Goal: Communication & Community: Connect with others

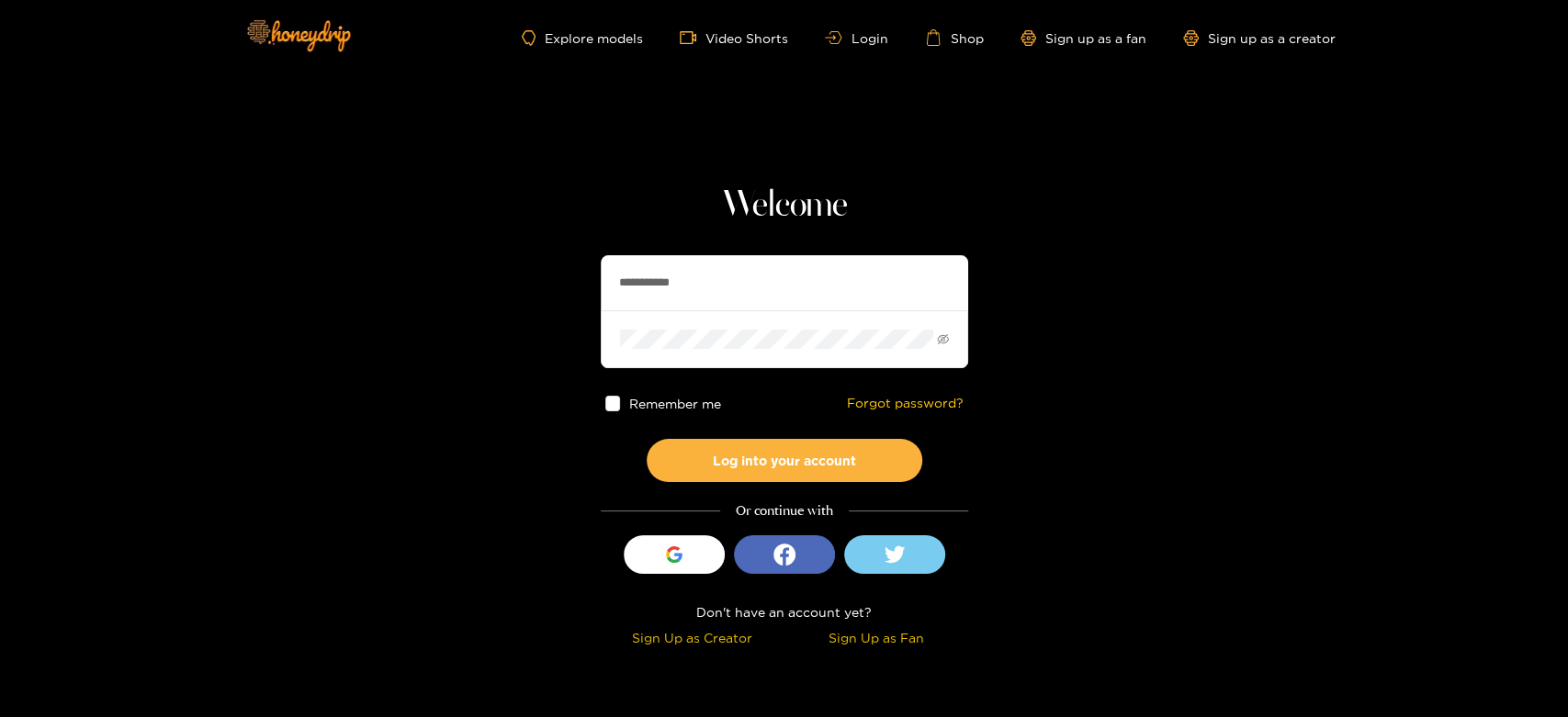
drag, startPoint x: 714, startPoint y: 282, endPoint x: 533, endPoint y: 274, distance: 181.2
click at [533, 274] on section "**********" at bounding box center [784, 326] width 1568 height 652
paste input "text"
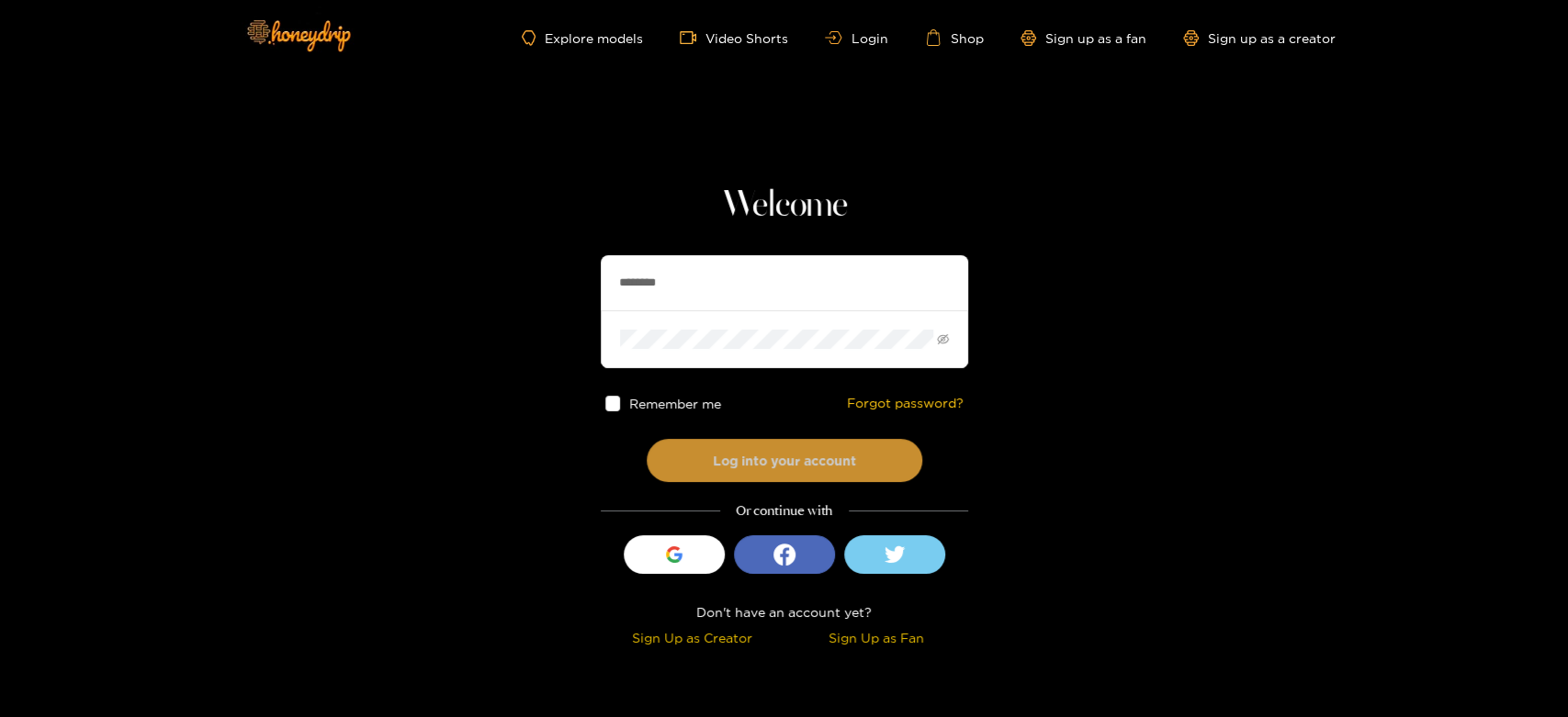
type input "********"
click at [732, 460] on button "Log into your account" at bounding box center [784, 461] width 275 height 43
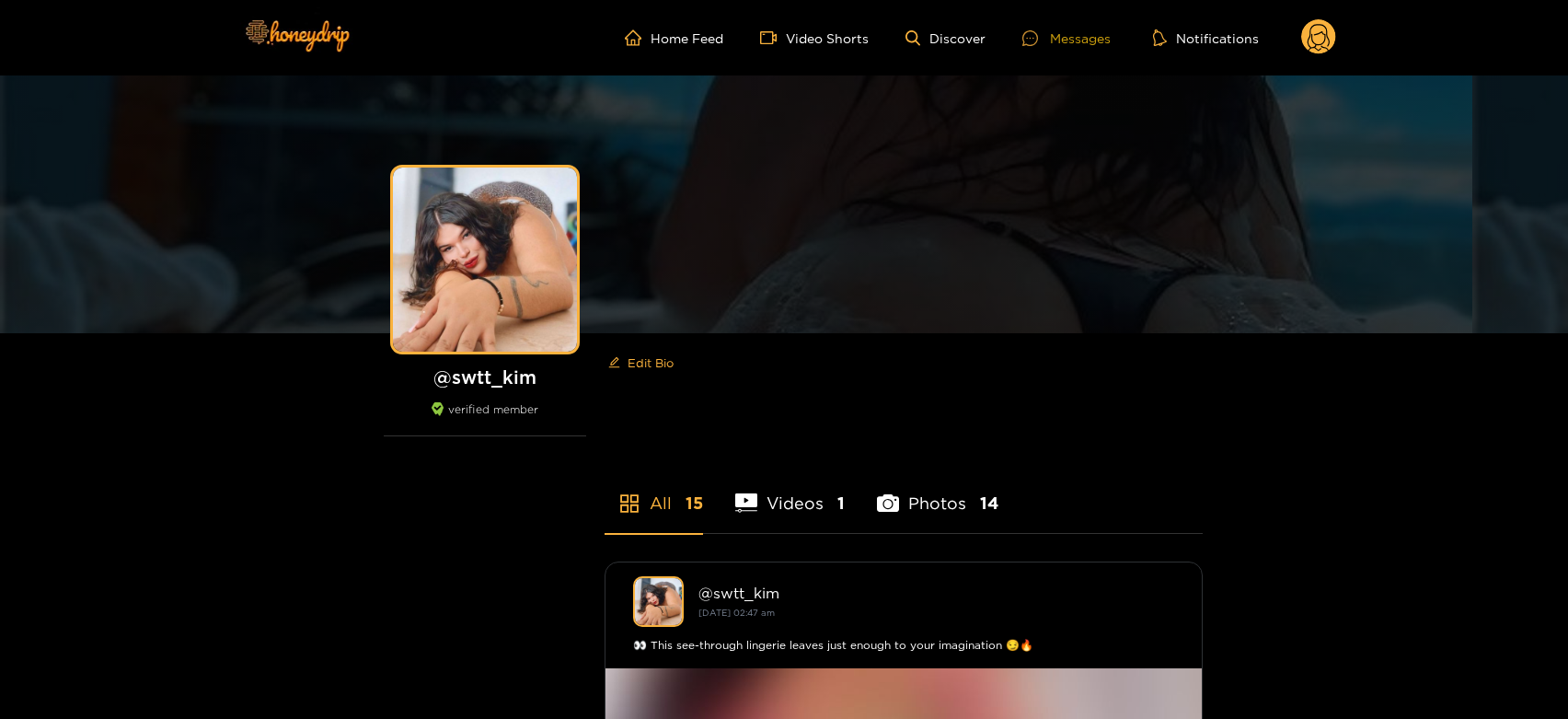
click at [1061, 42] on div "Messages" at bounding box center [1067, 38] width 88 height 22
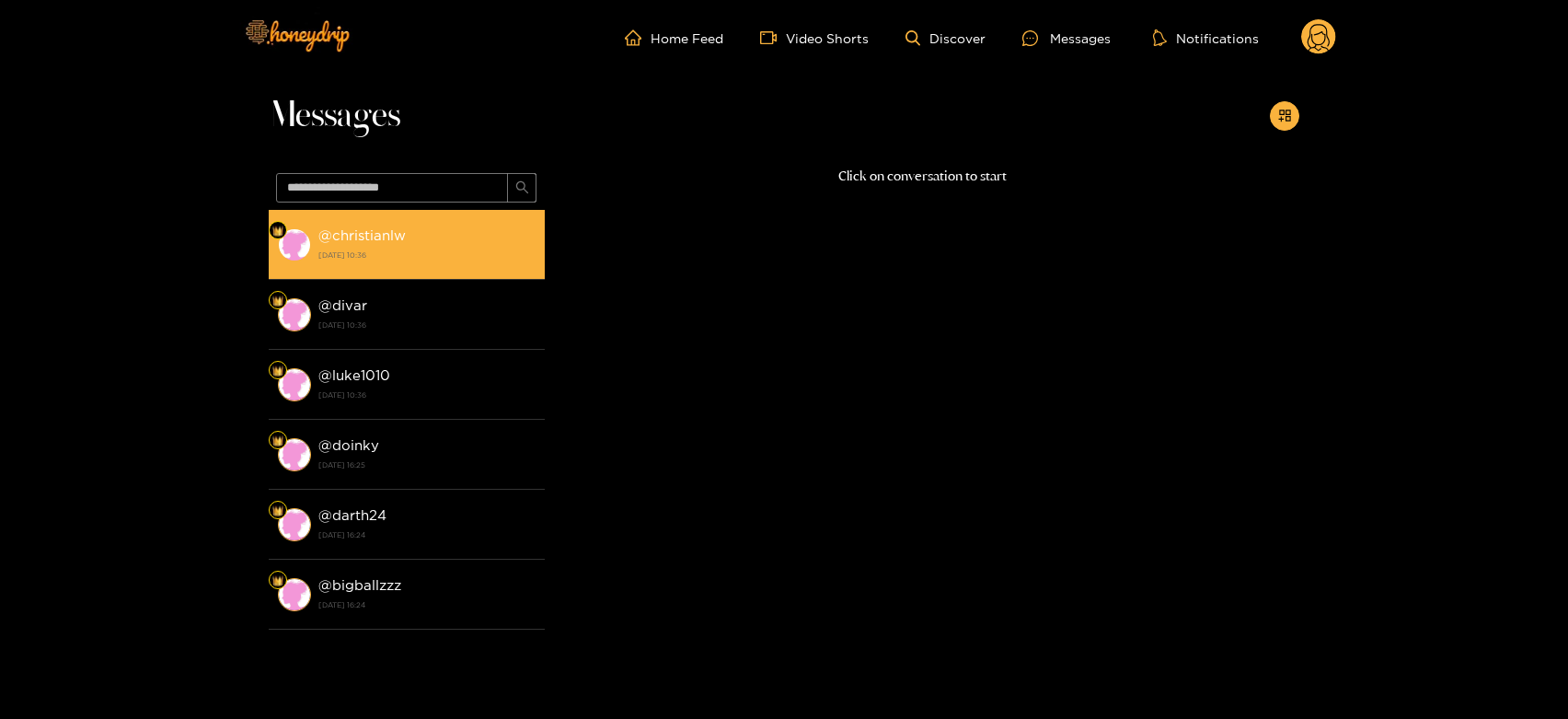
click at [325, 255] on strong "18 August 2025 10:36" at bounding box center [426, 255] width 217 height 17
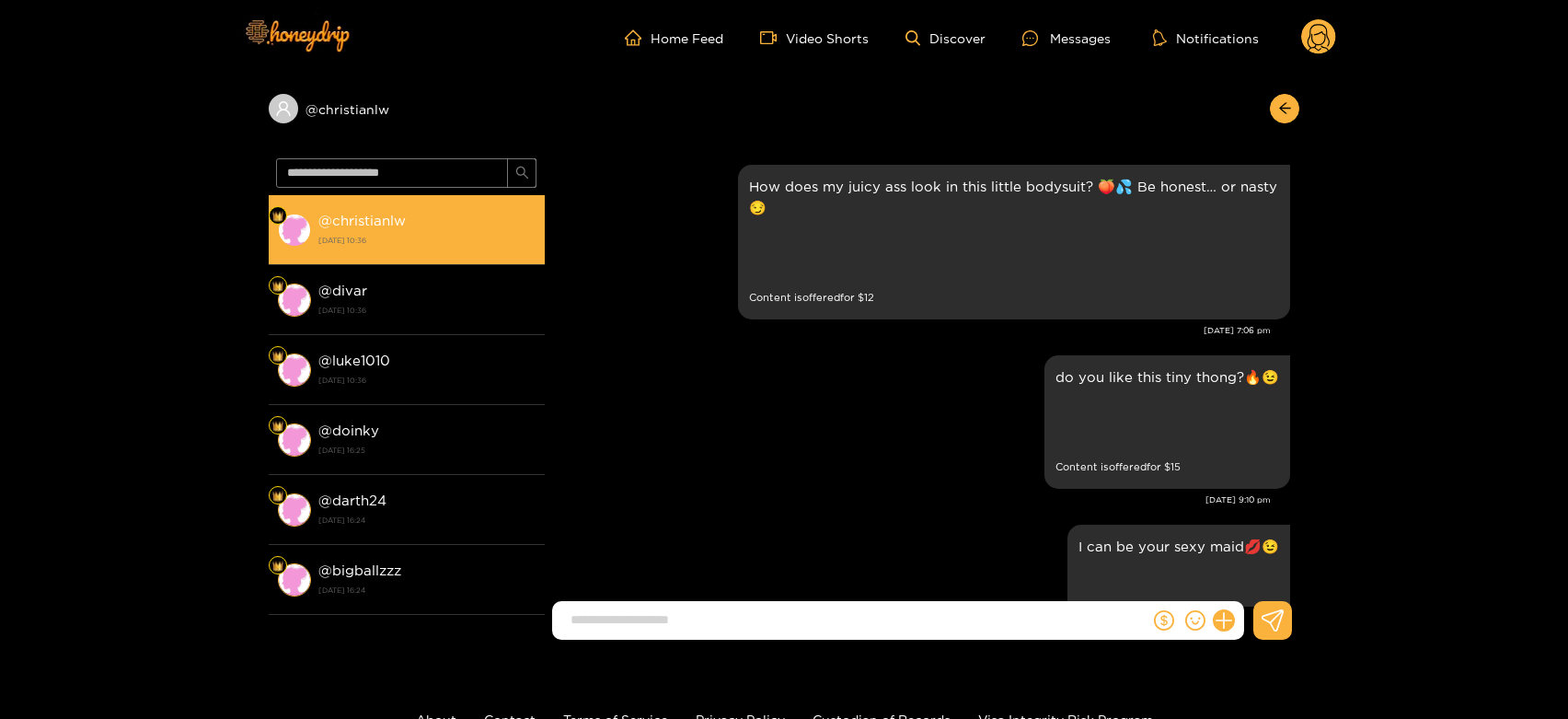
scroll to position [3729, 0]
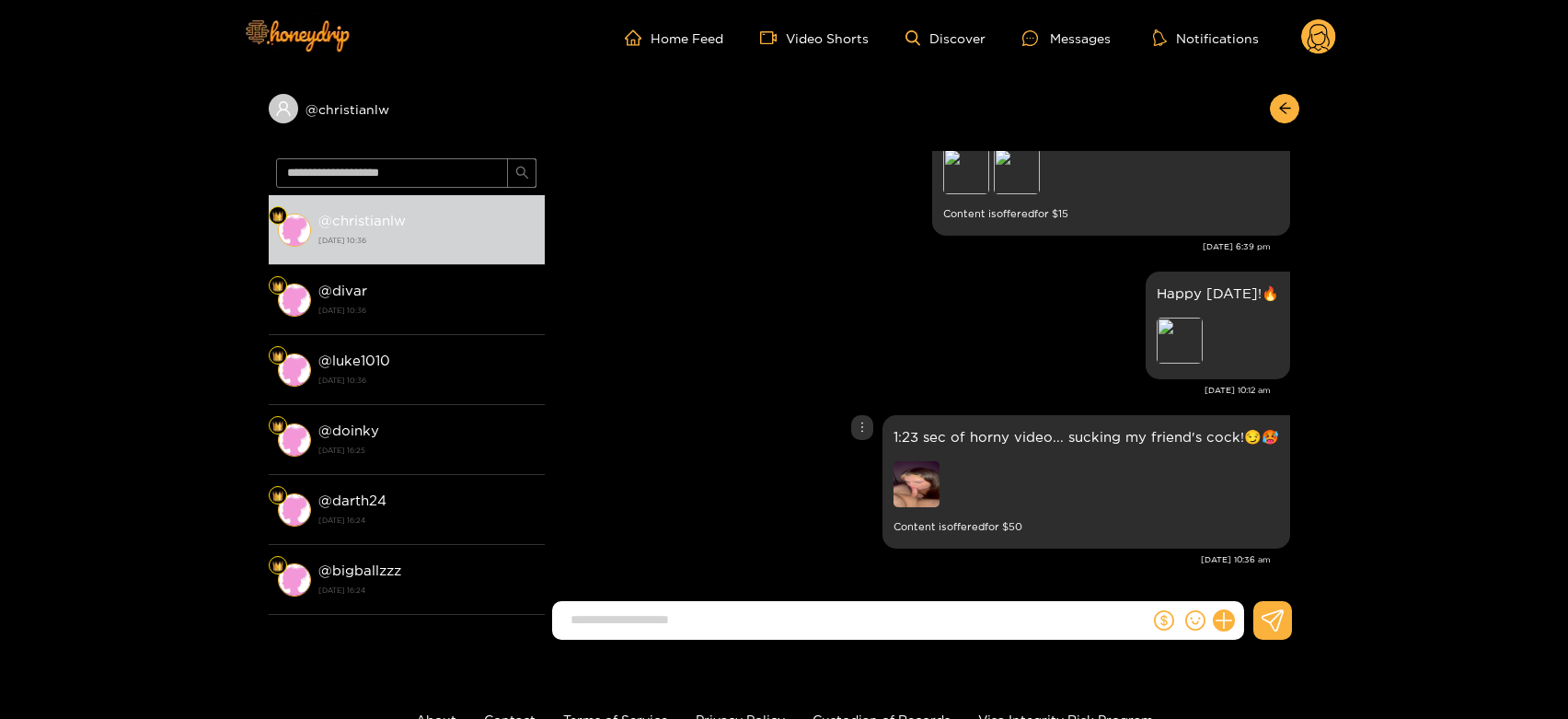
click at [906, 484] on img at bounding box center [916, 483] width 46 height 46
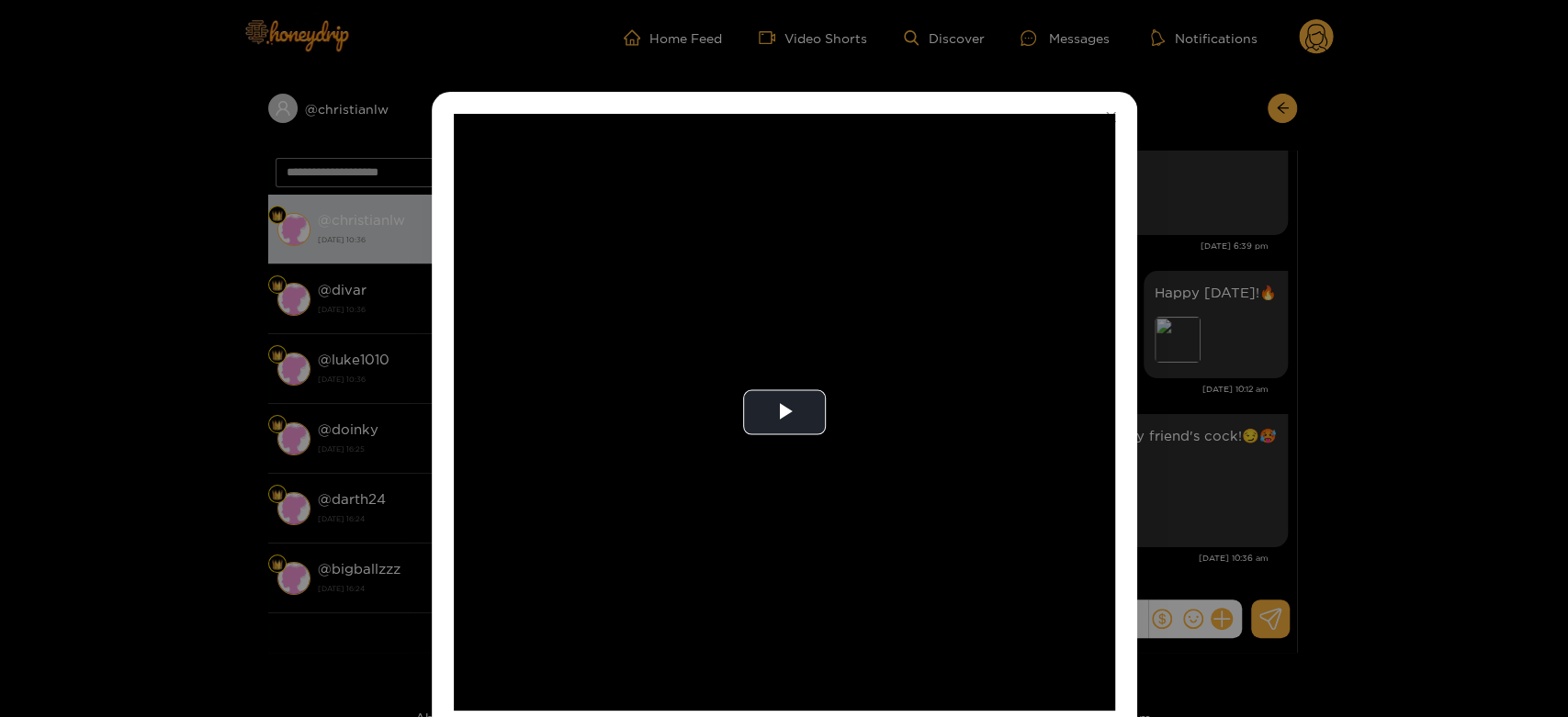
click at [904, 483] on video "Video Player" at bounding box center [784, 412] width 661 height 596
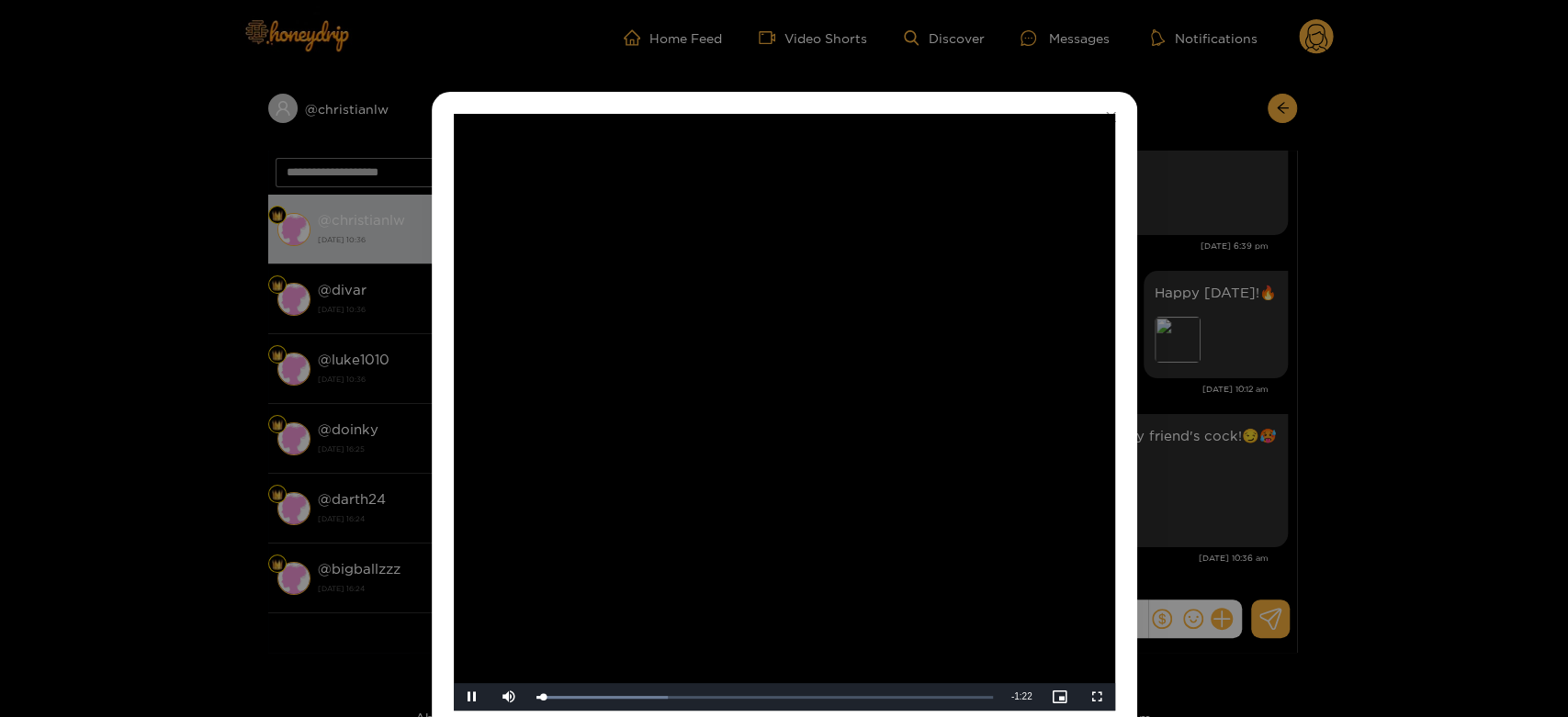
click at [897, 503] on video "Video Player" at bounding box center [784, 412] width 661 height 596
click at [761, 387] on video "Video Player" at bounding box center [784, 412] width 661 height 596
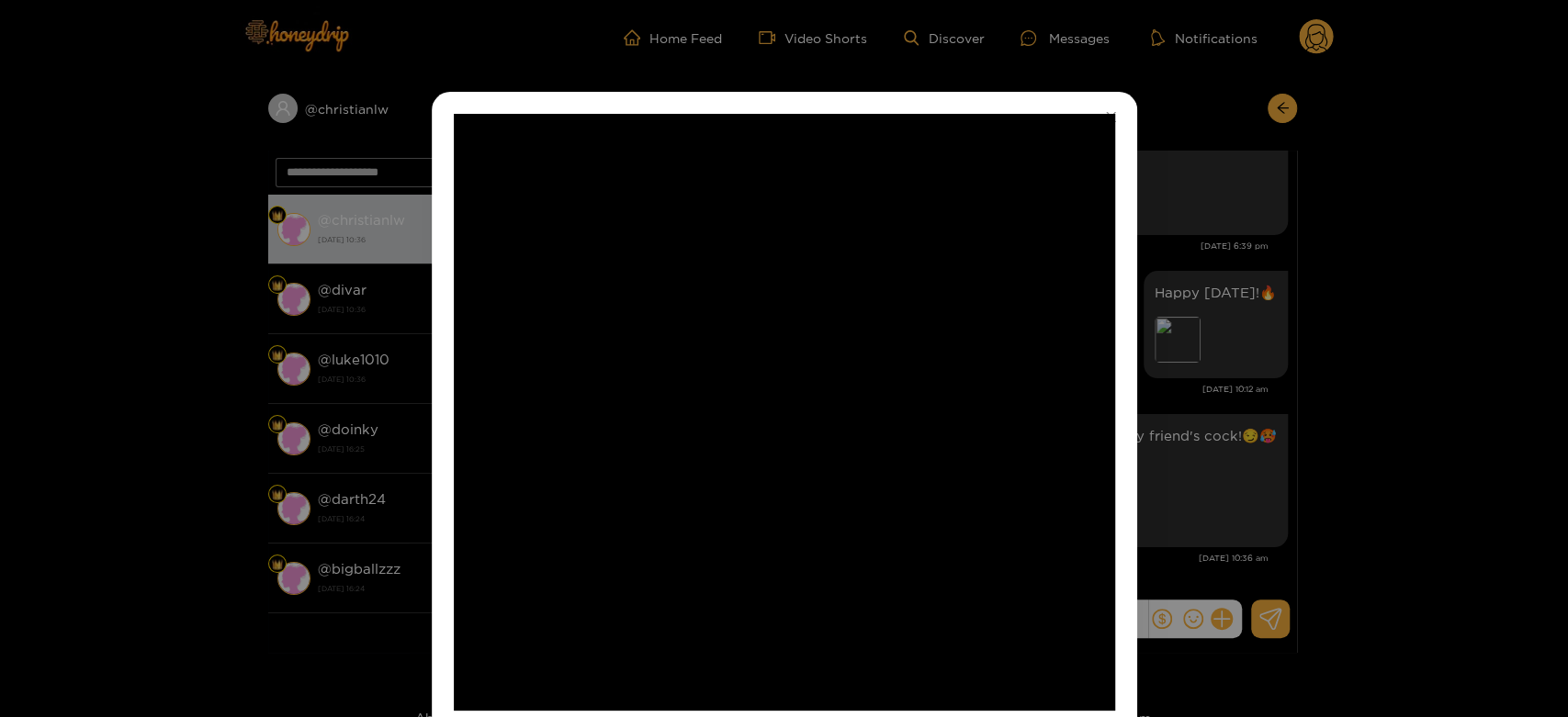
click at [919, 511] on video "Video Player" at bounding box center [784, 412] width 661 height 596
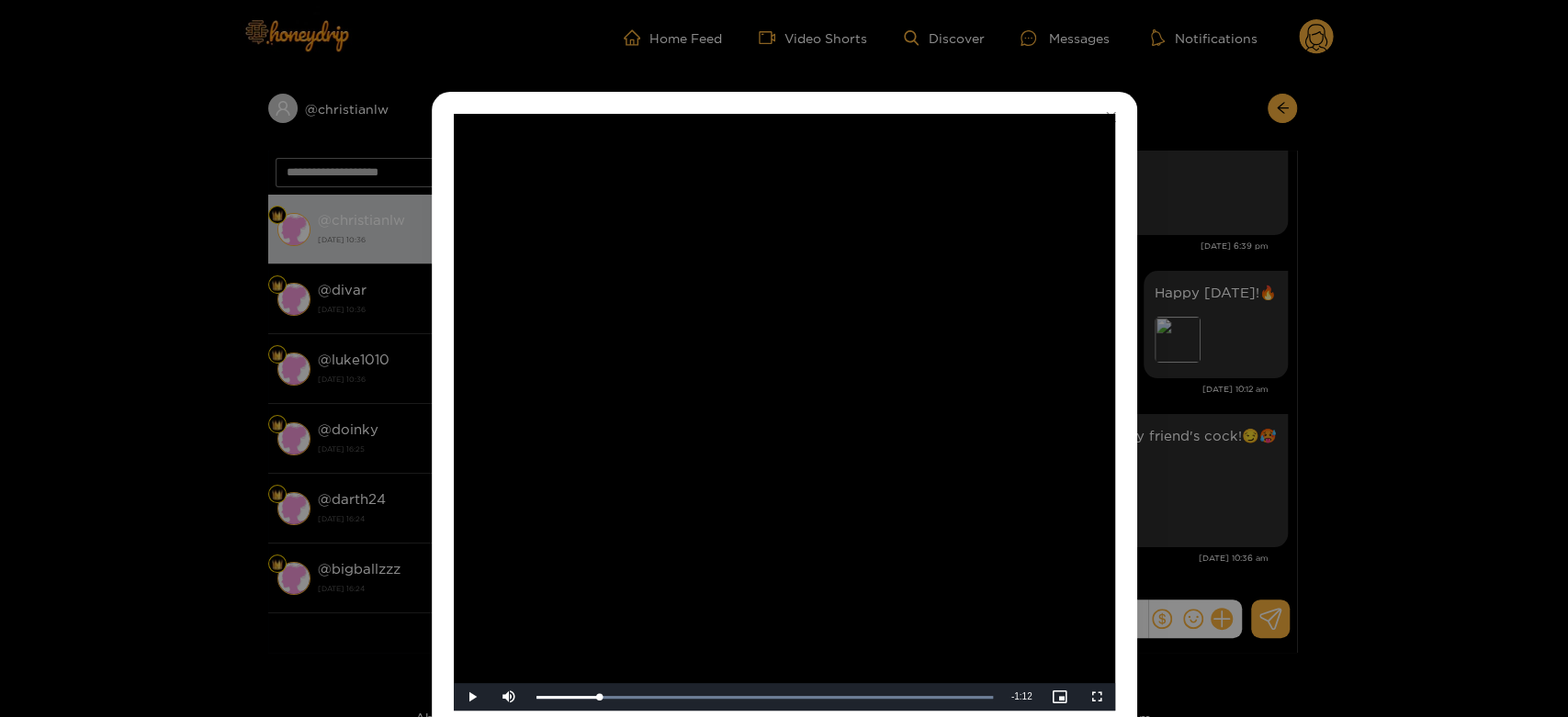
click at [1128, 482] on div "**********" at bounding box center [784, 412] width 705 height 641
click at [1200, 482] on div "**********" at bounding box center [784, 358] width 1568 height 717
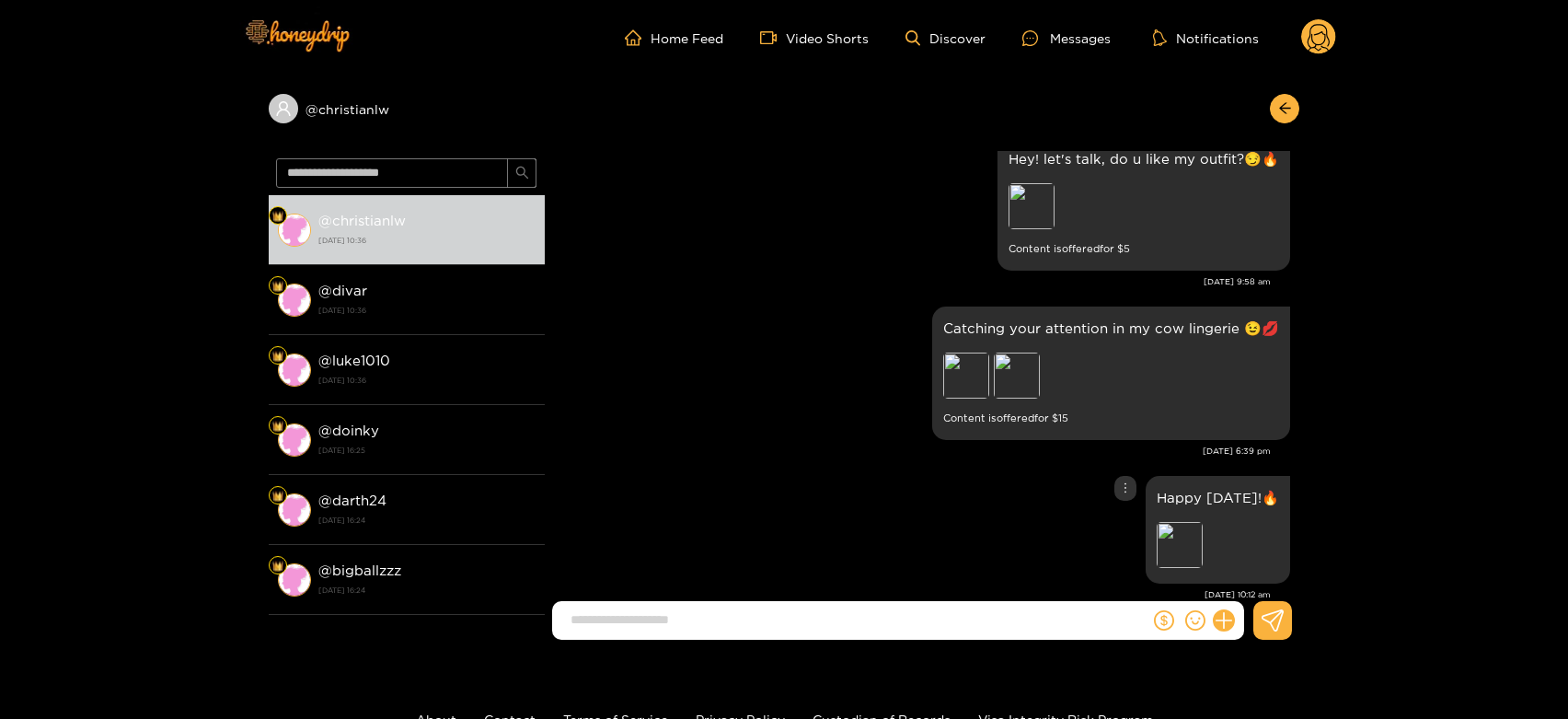
scroll to position [3627, 0]
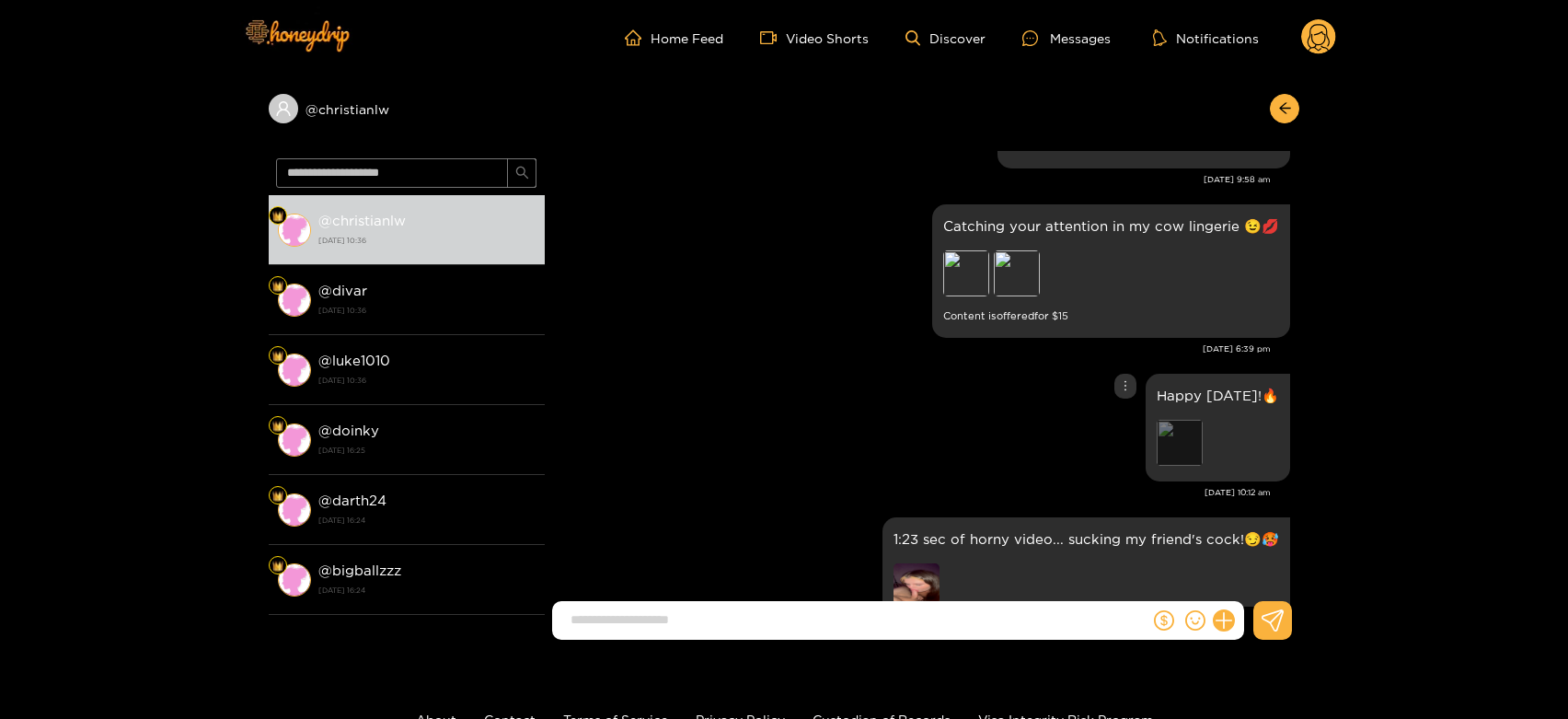
click at [1180, 432] on div "Preview" at bounding box center [1180, 442] width 46 height 46
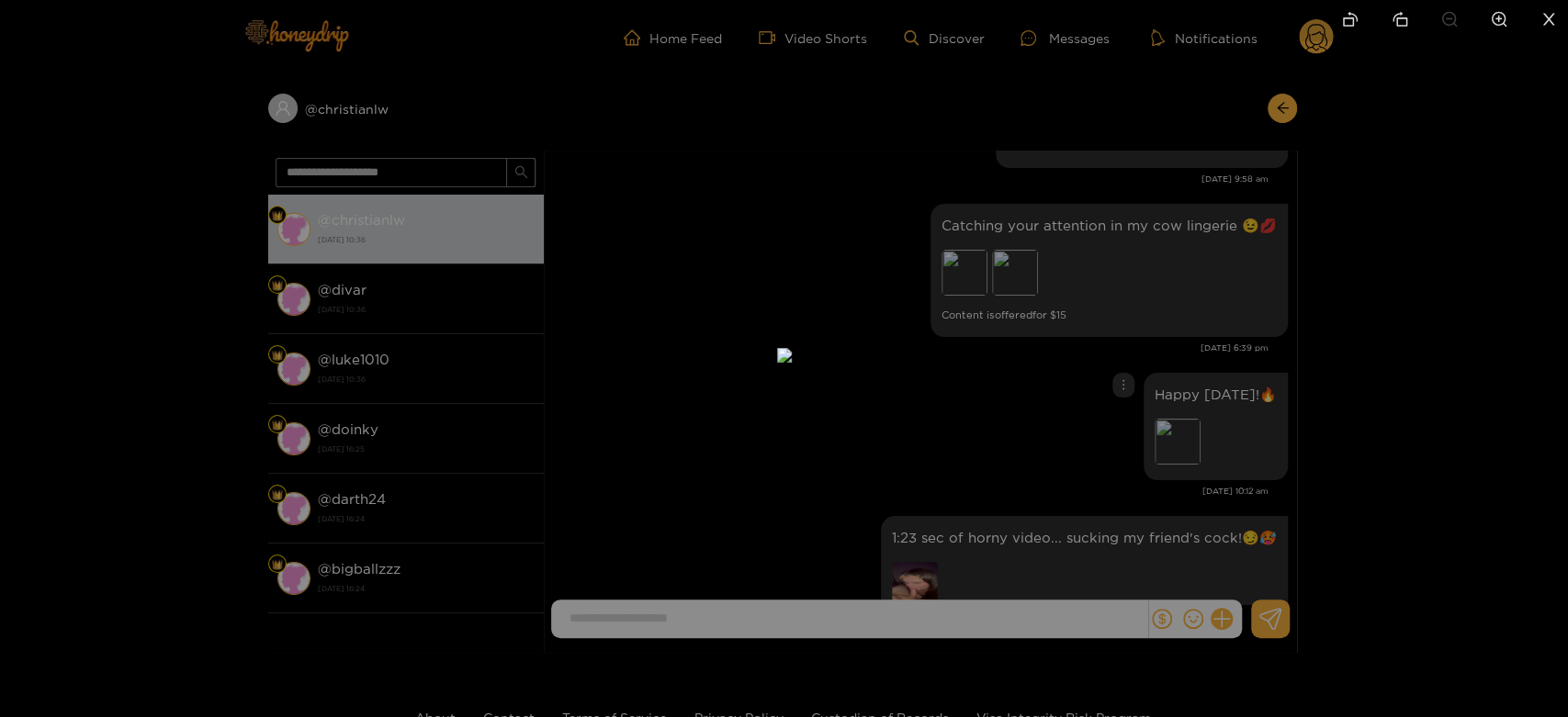
click at [1235, 395] on div at bounding box center [784, 358] width 1568 height 717
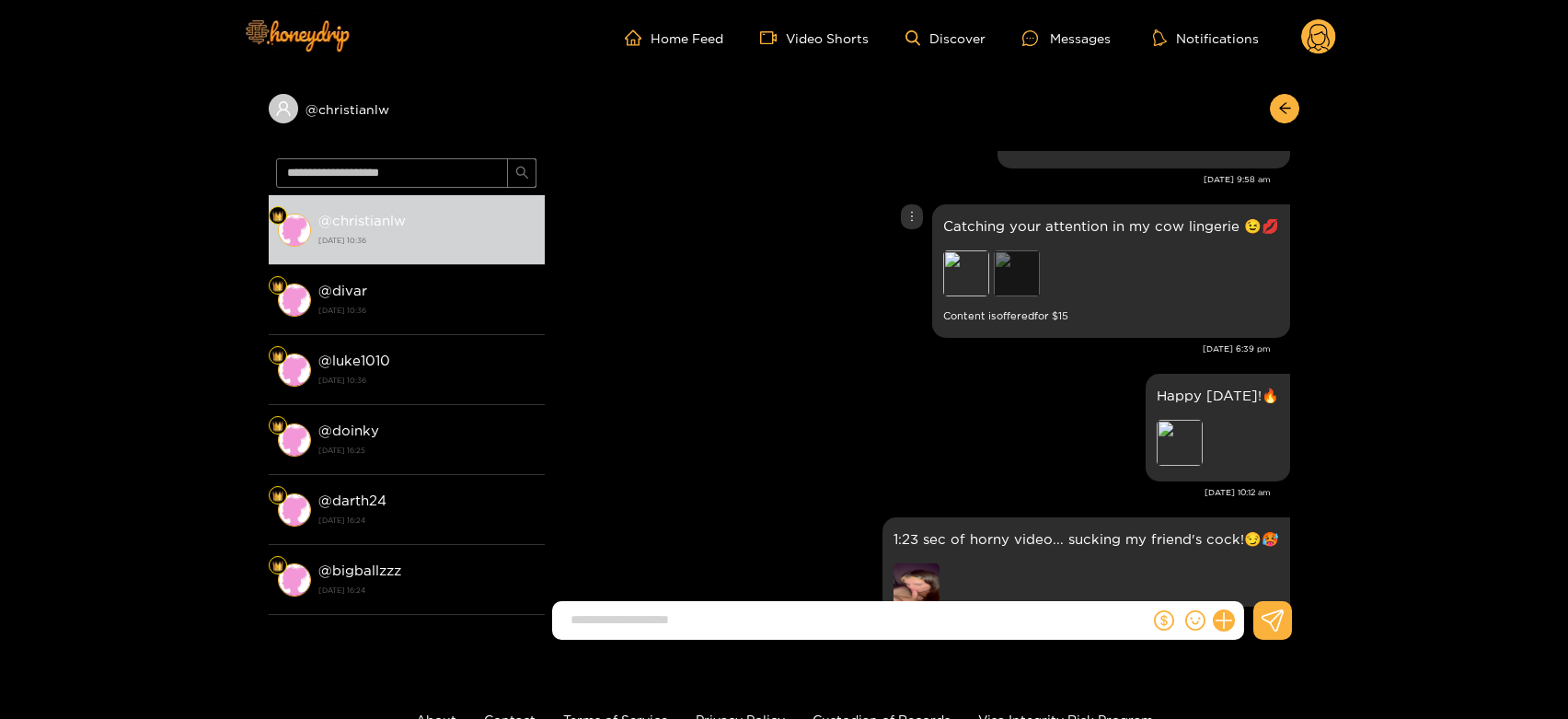
click at [1022, 278] on div "Preview" at bounding box center [1016, 273] width 46 height 46
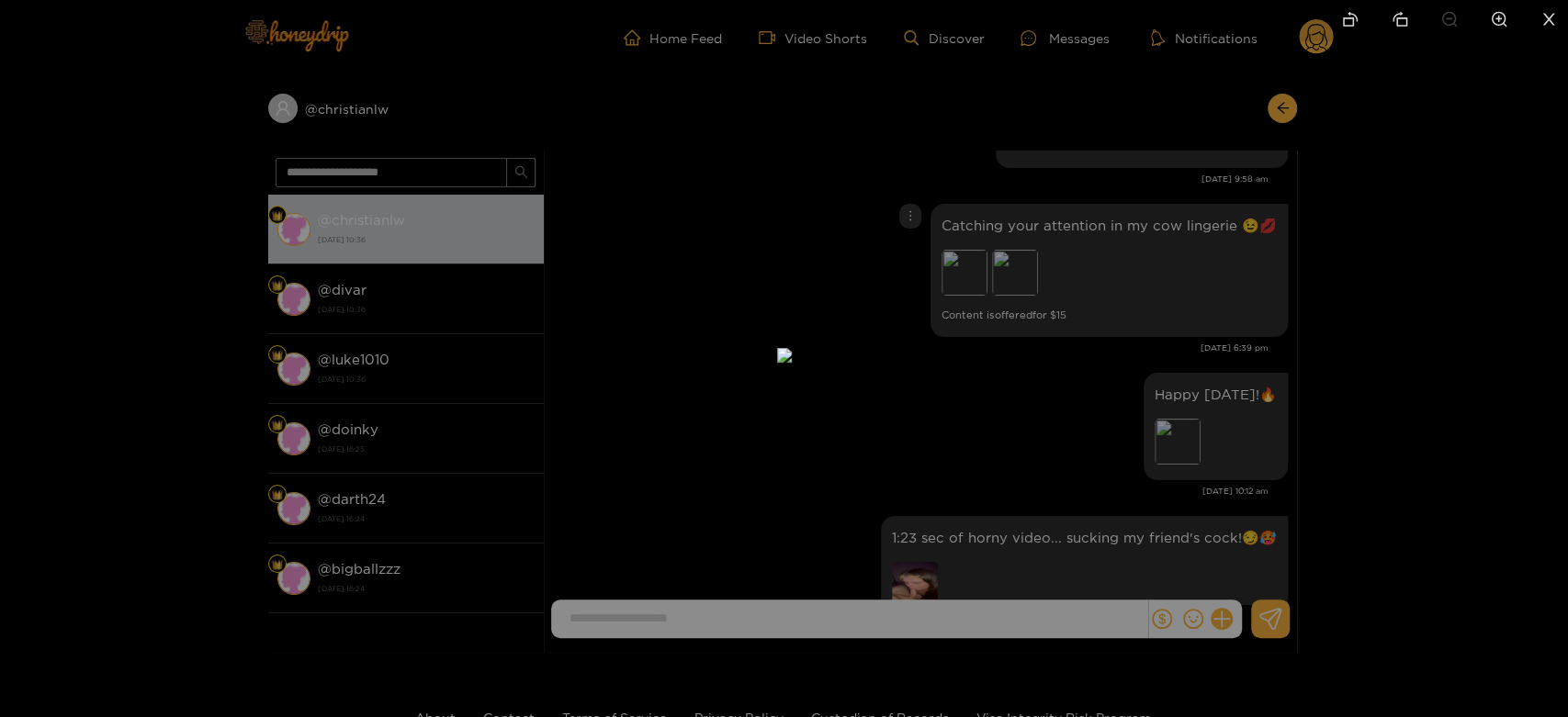
click at [1201, 328] on div at bounding box center [784, 358] width 1568 height 717
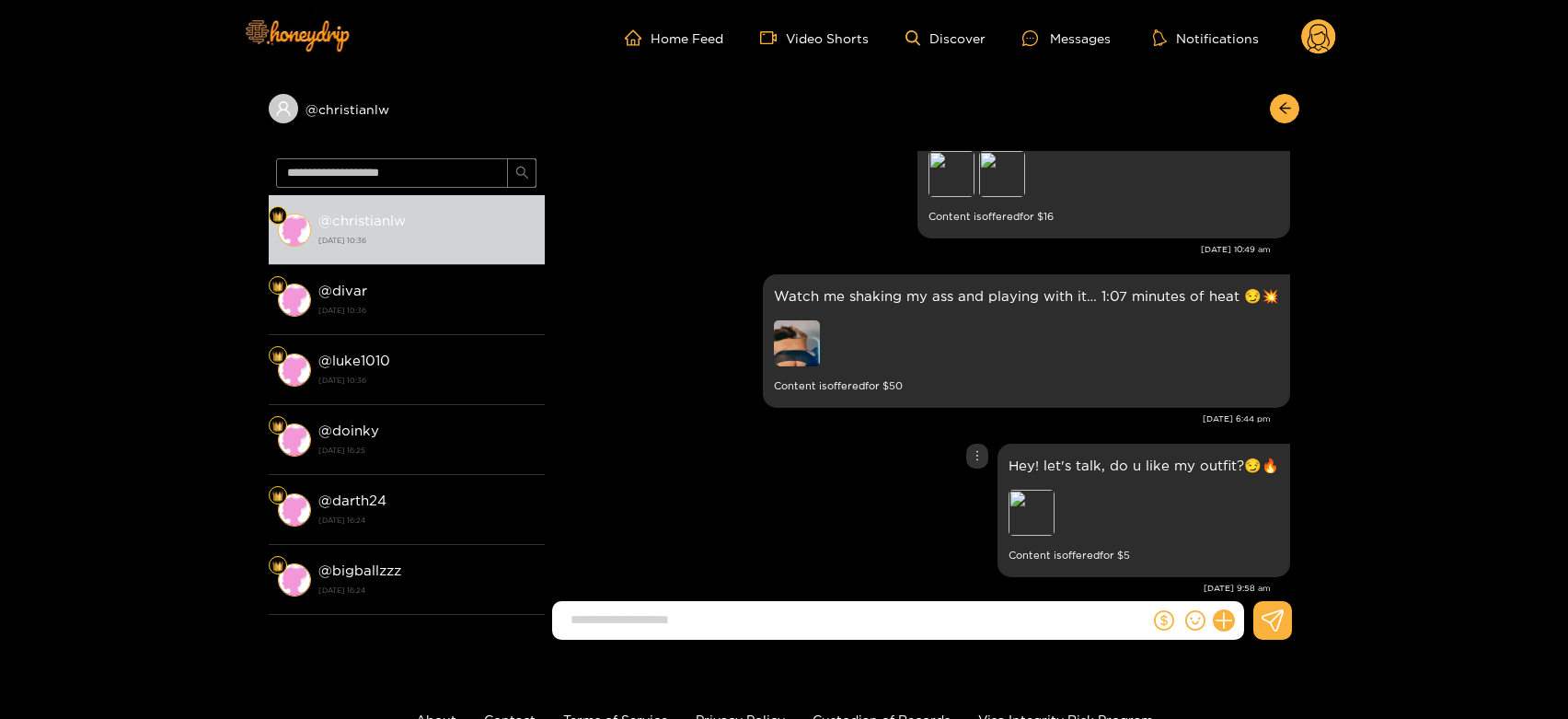
scroll to position [3115, 0]
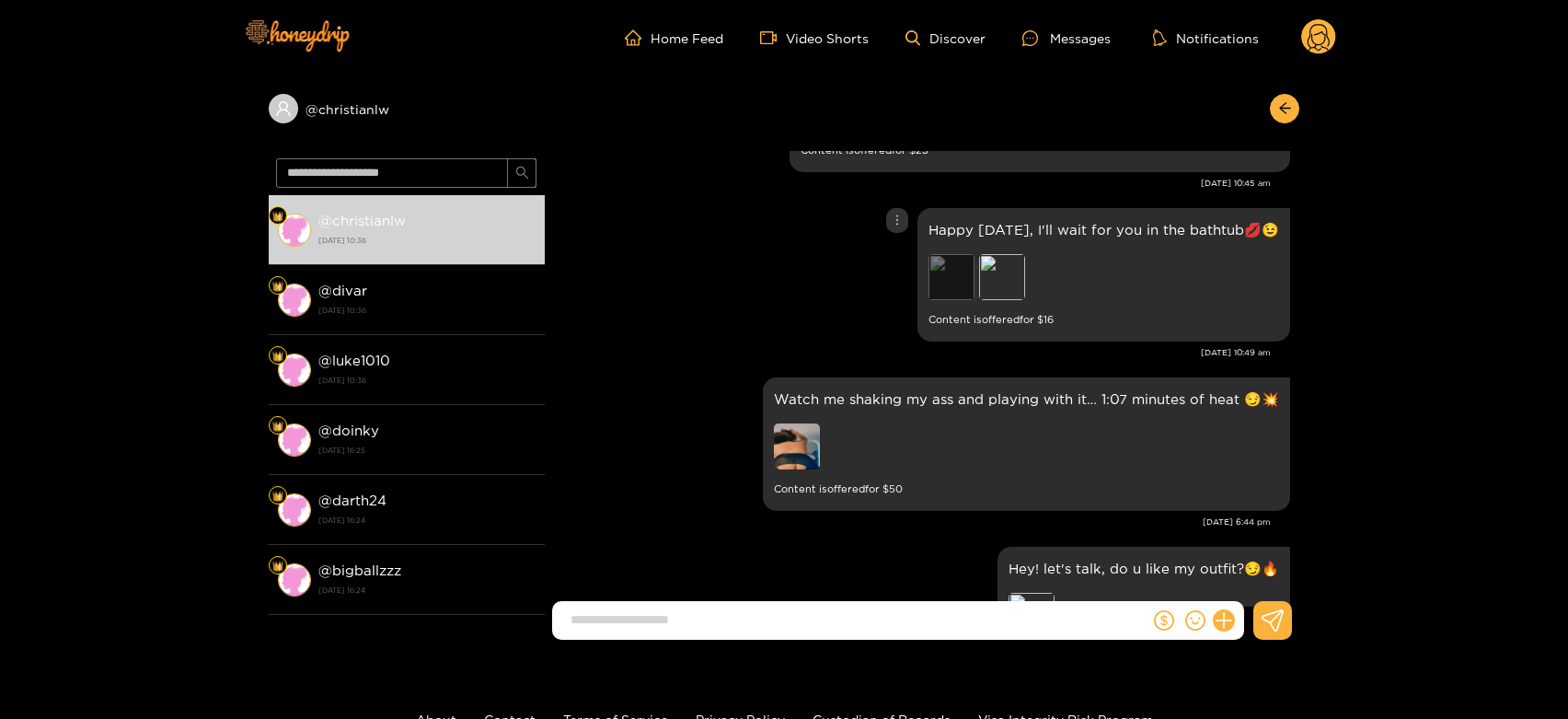
click at [929, 284] on div "Preview" at bounding box center [951, 277] width 46 height 46
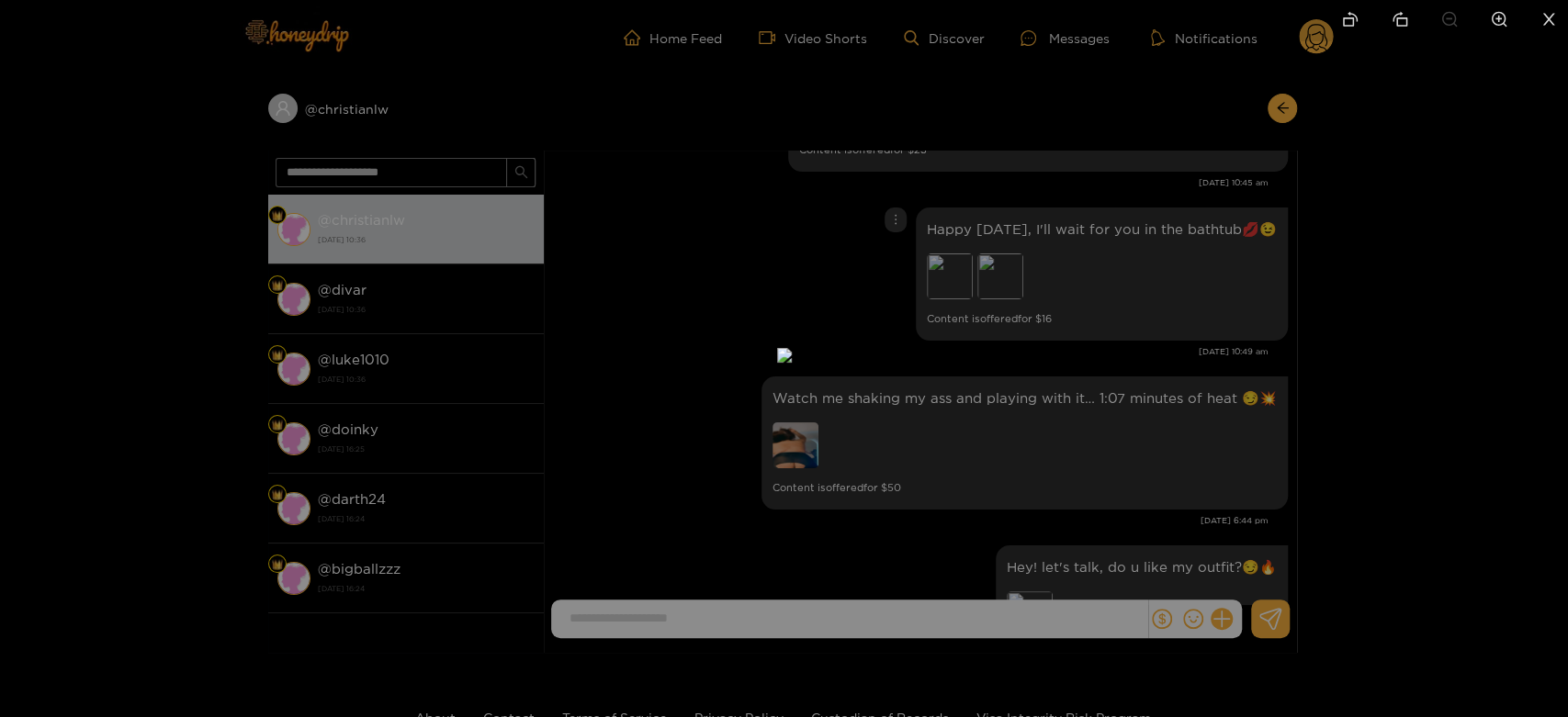
click at [1147, 344] on div at bounding box center [784, 358] width 1568 height 717
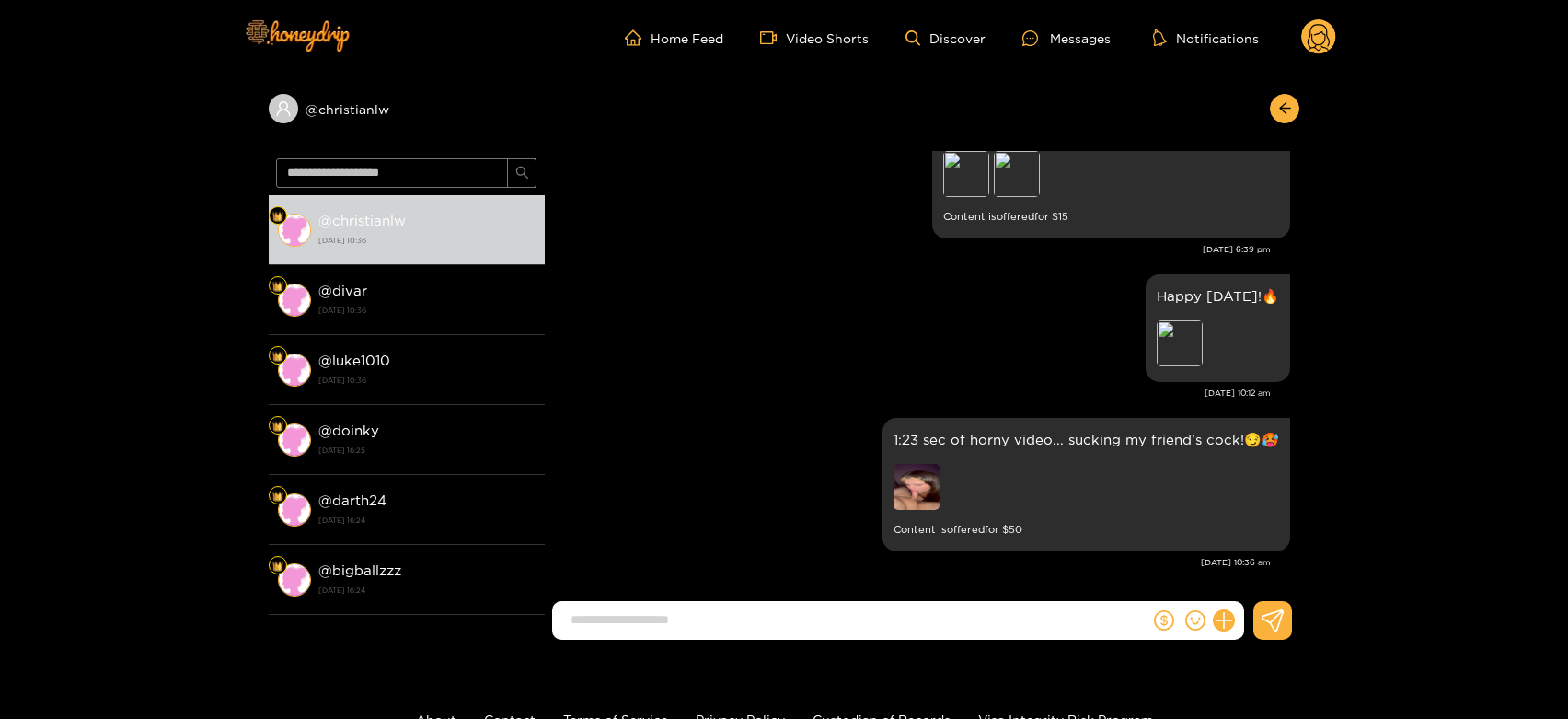
scroll to position [3729, 0]
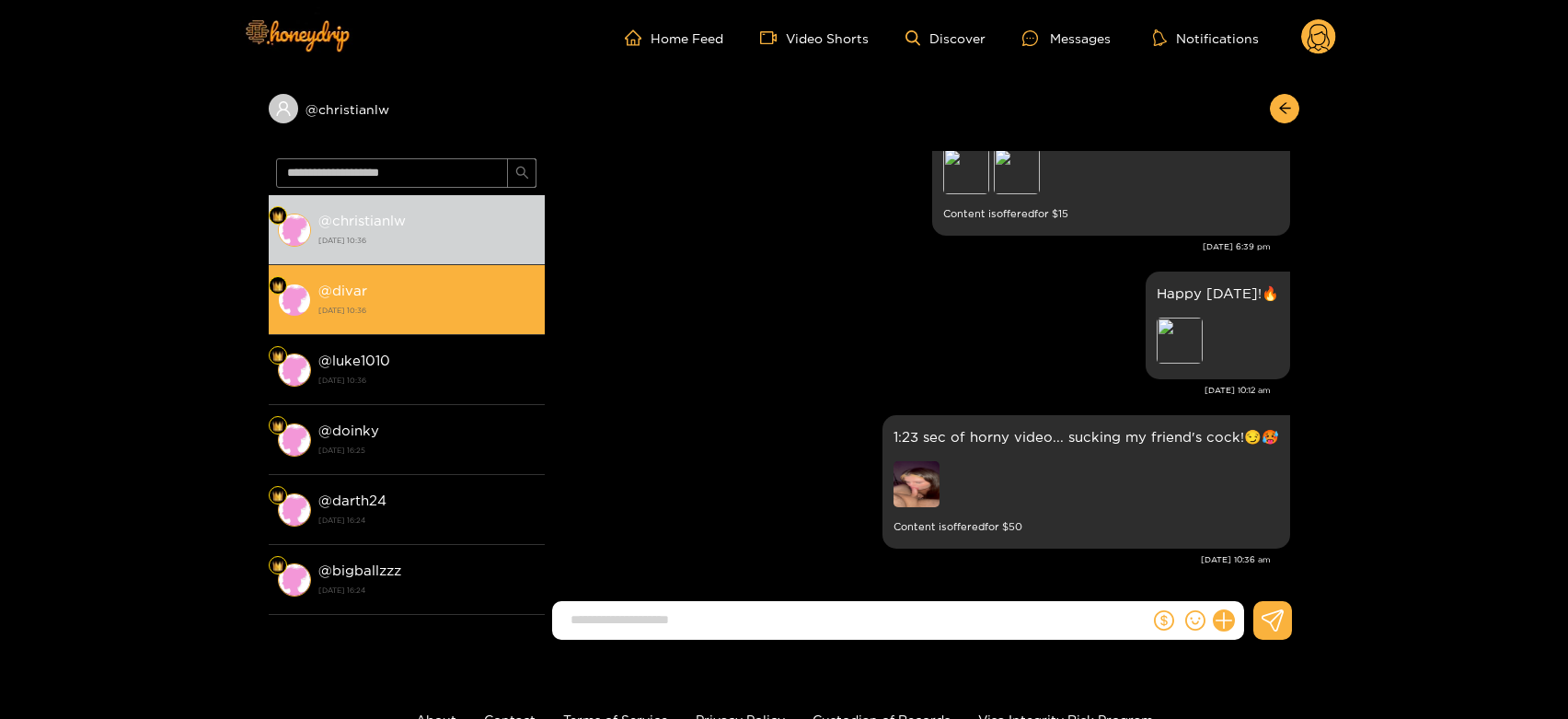
click at [412, 314] on strong "18 August 2025 10:36" at bounding box center [426, 311] width 217 height 17
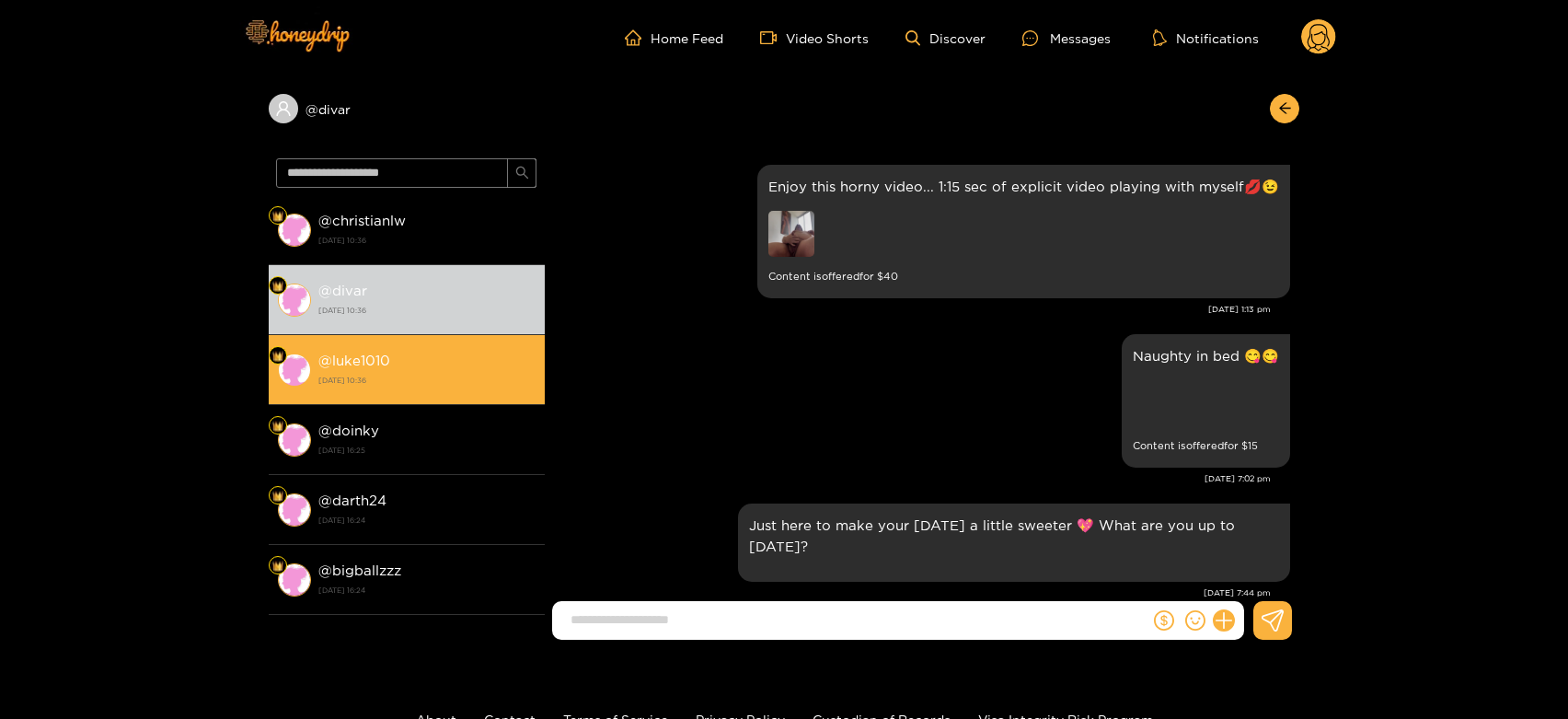
scroll to position [3734, 0]
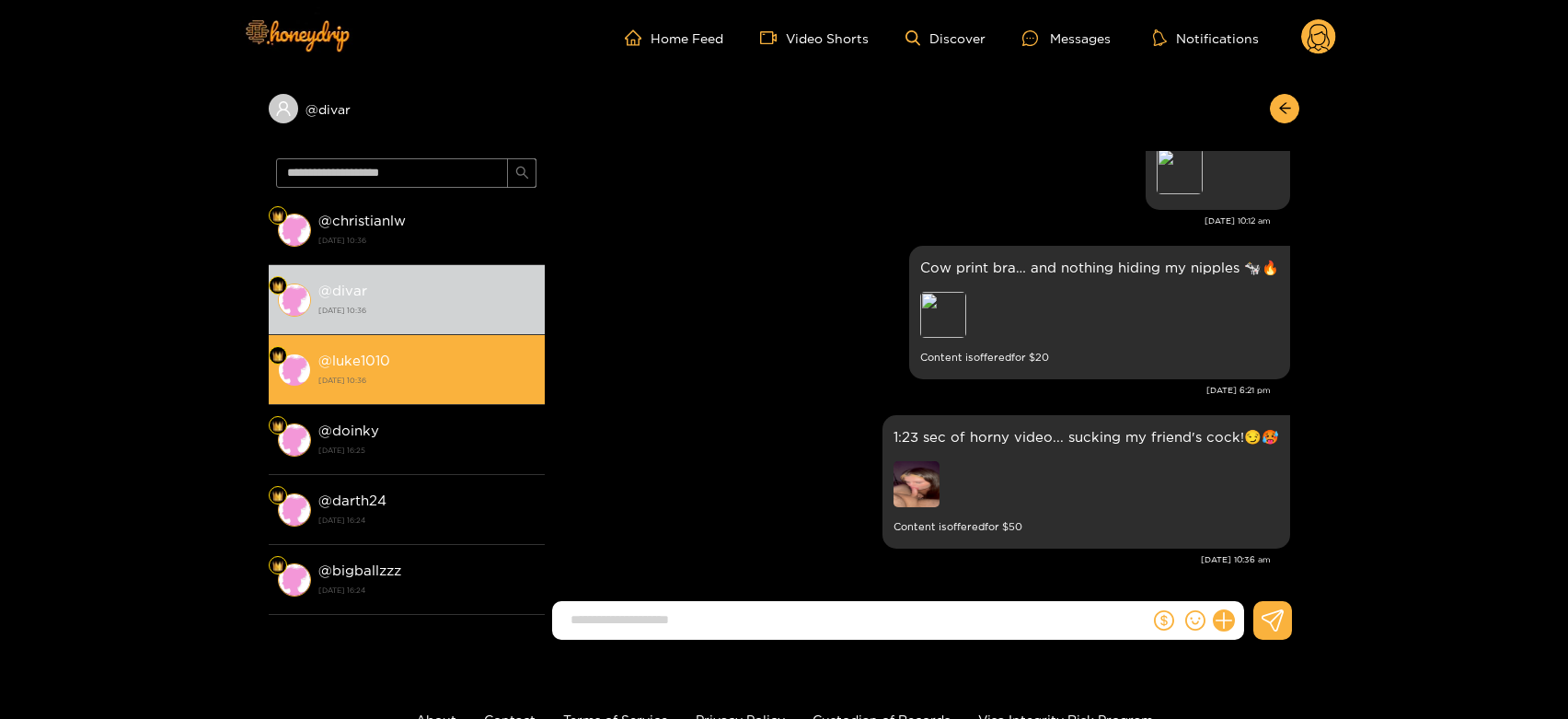
click at [392, 356] on div "@ luke1010 18 August 2025 10:36" at bounding box center [426, 370] width 217 height 41
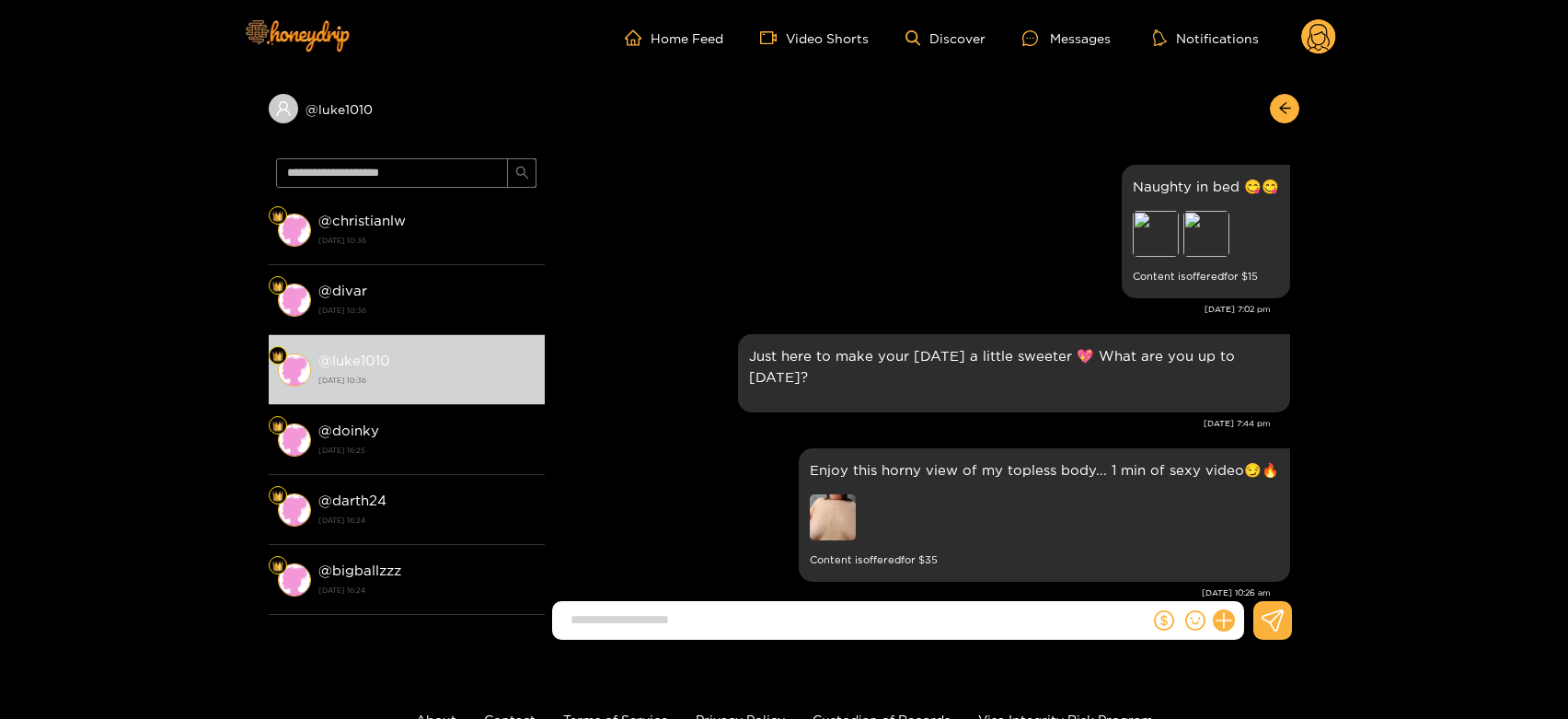
click at [1327, 30] on icon at bounding box center [1319, 39] width 23 height 32
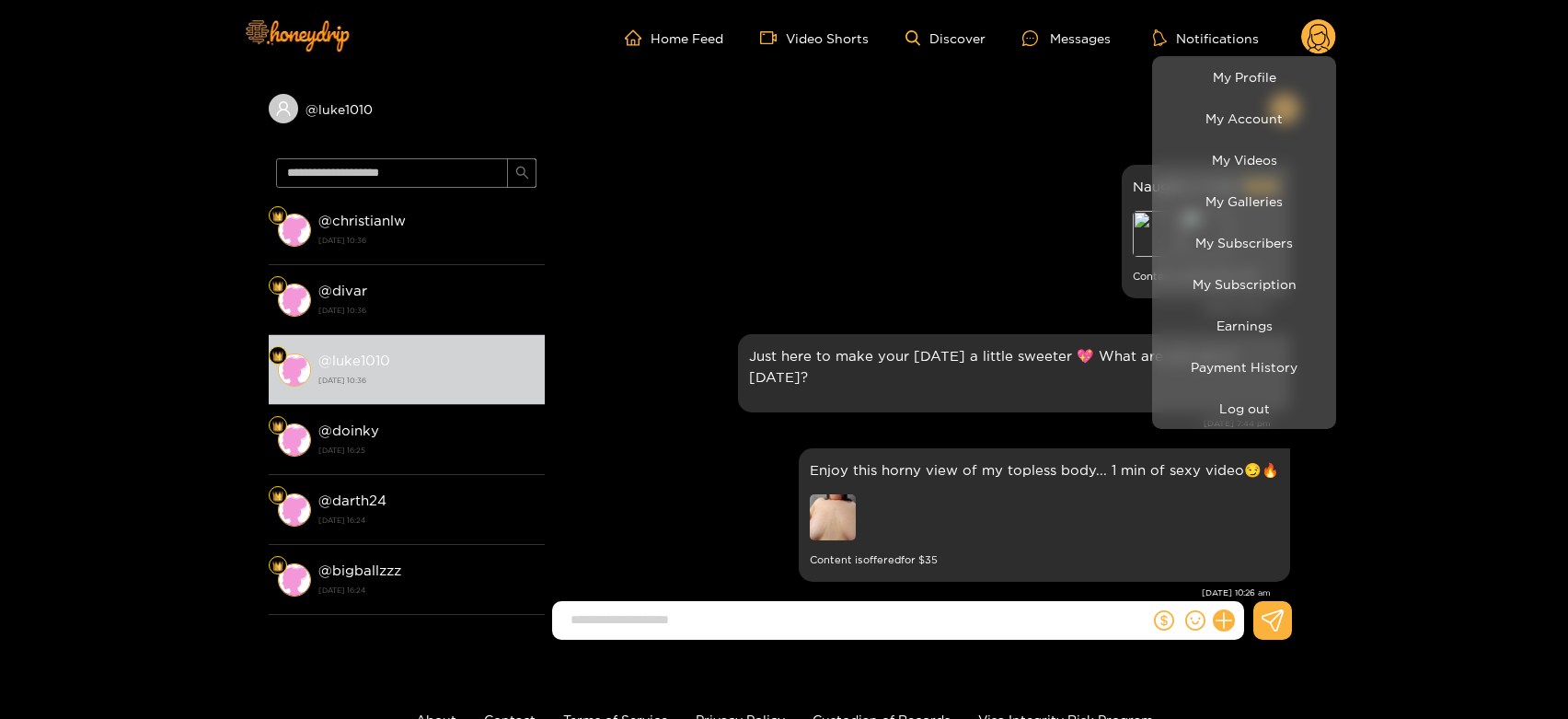
scroll to position [3734, 0]
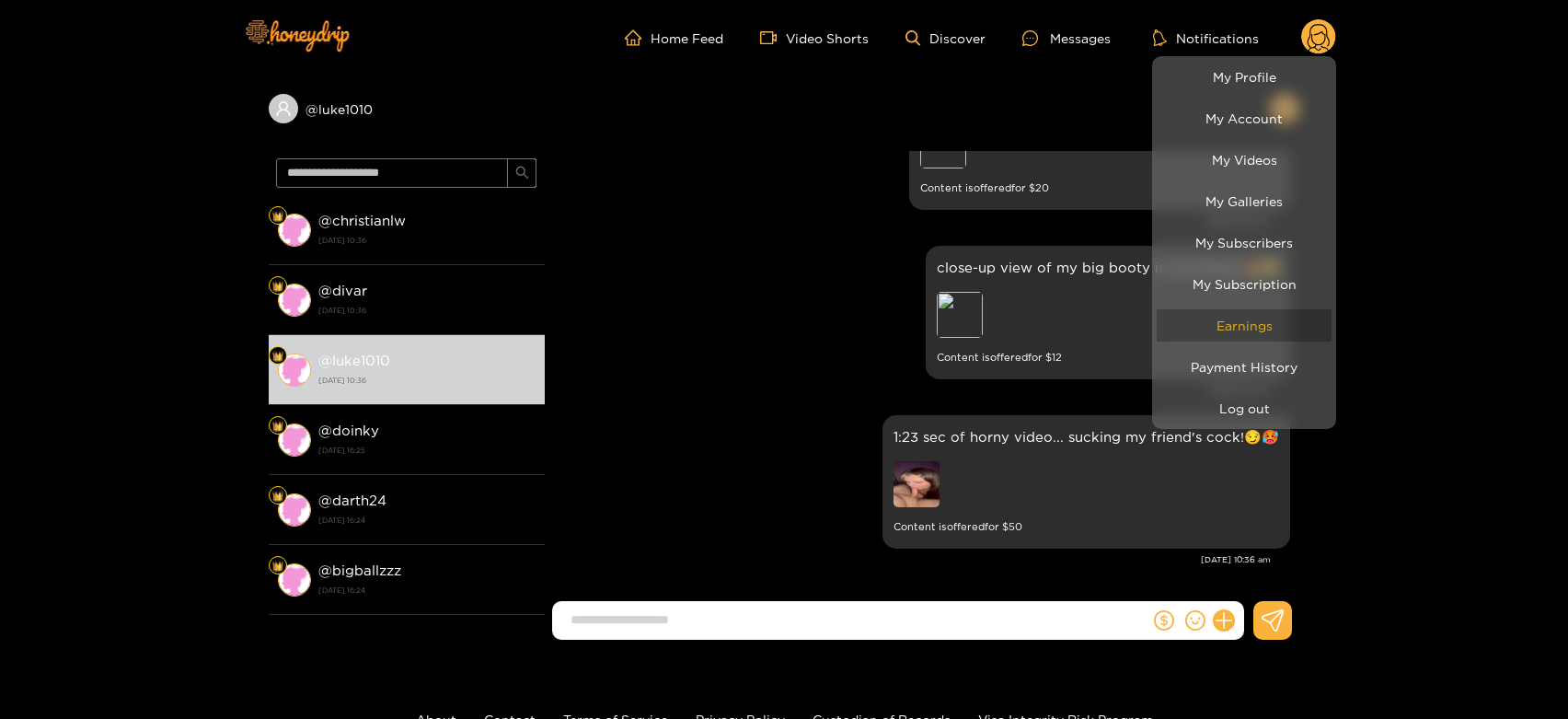
click at [1218, 329] on link "Earnings" at bounding box center [1244, 326] width 175 height 32
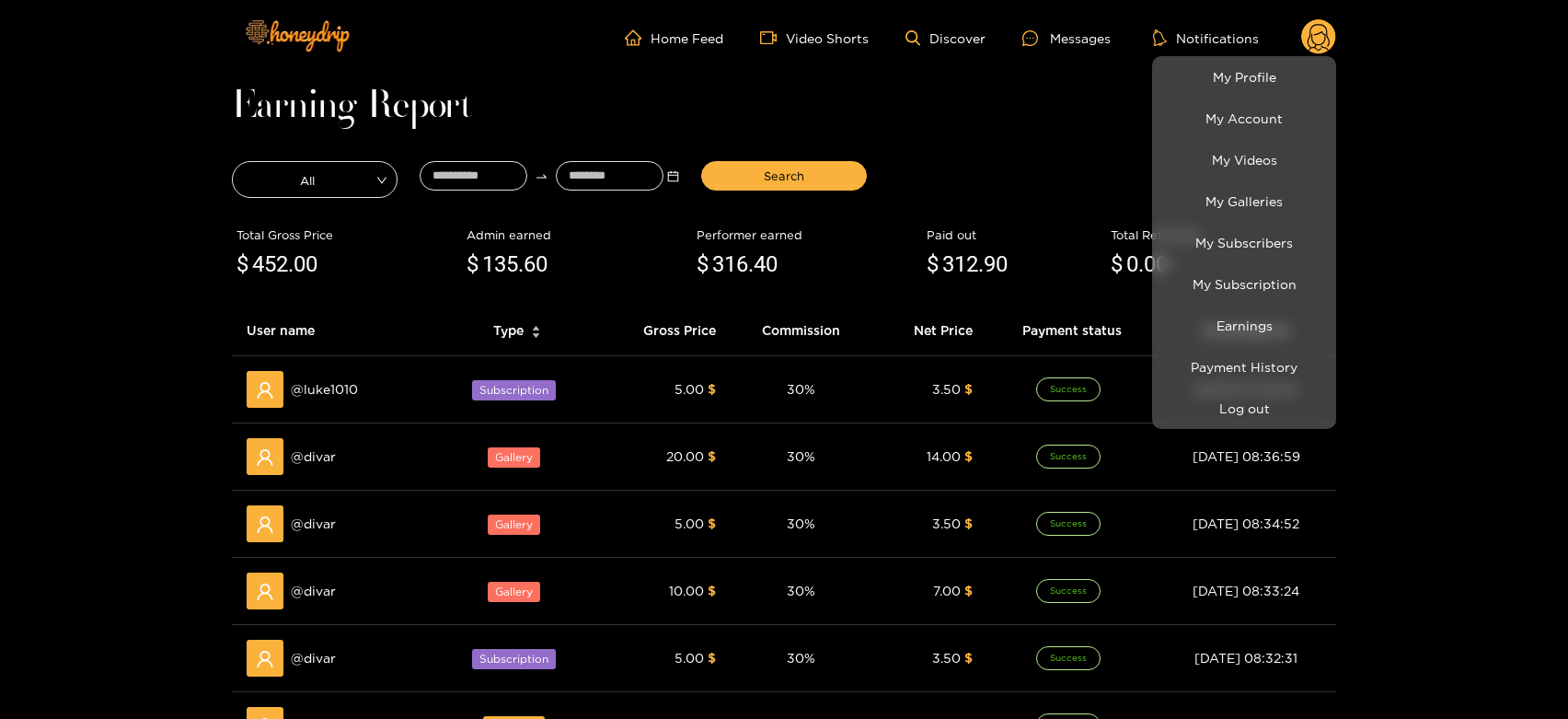
click at [312, 453] on div at bounding box center [784, 360] width 1568 height 719
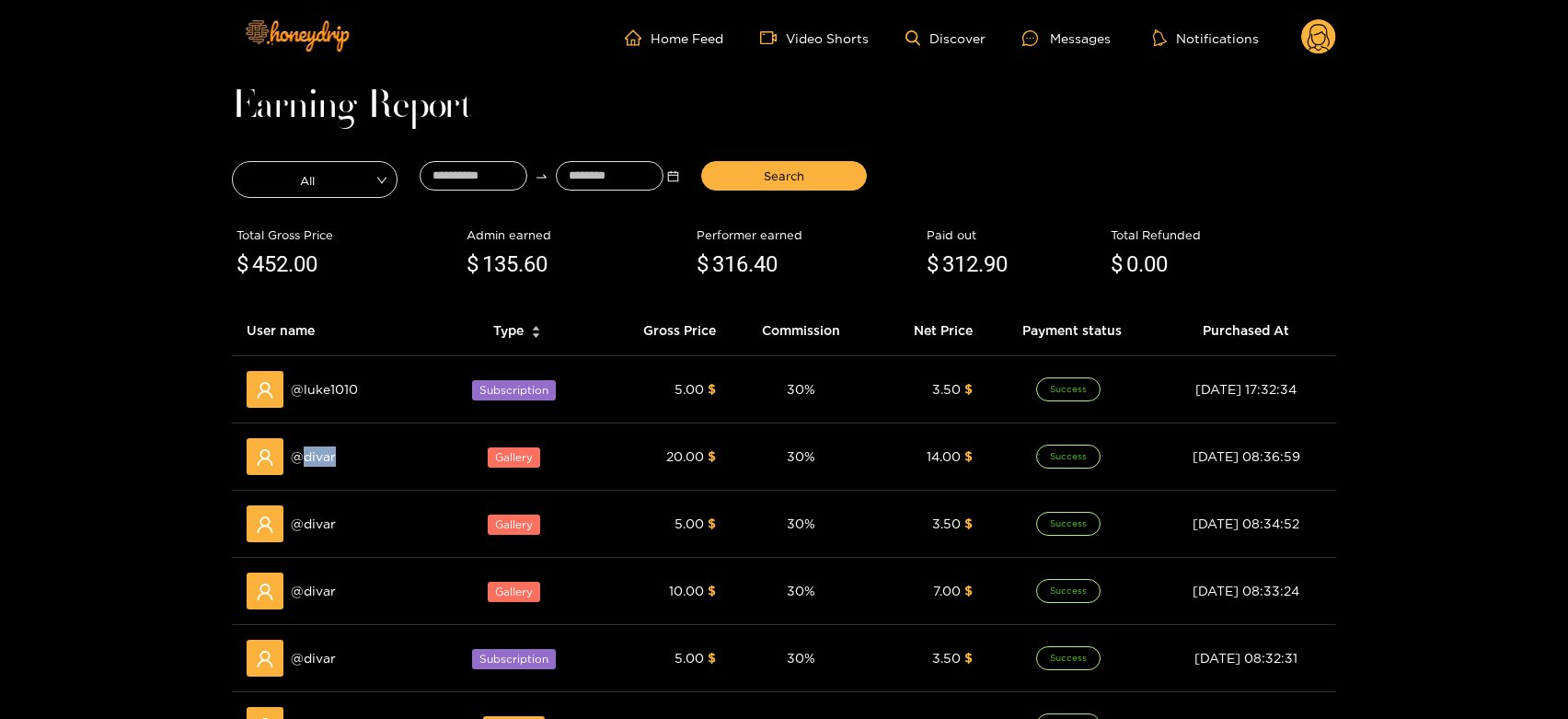
click at [312, 453] on span "@ divar" at bounding box center [313, 457] width 45 height 21
copy span "divar"
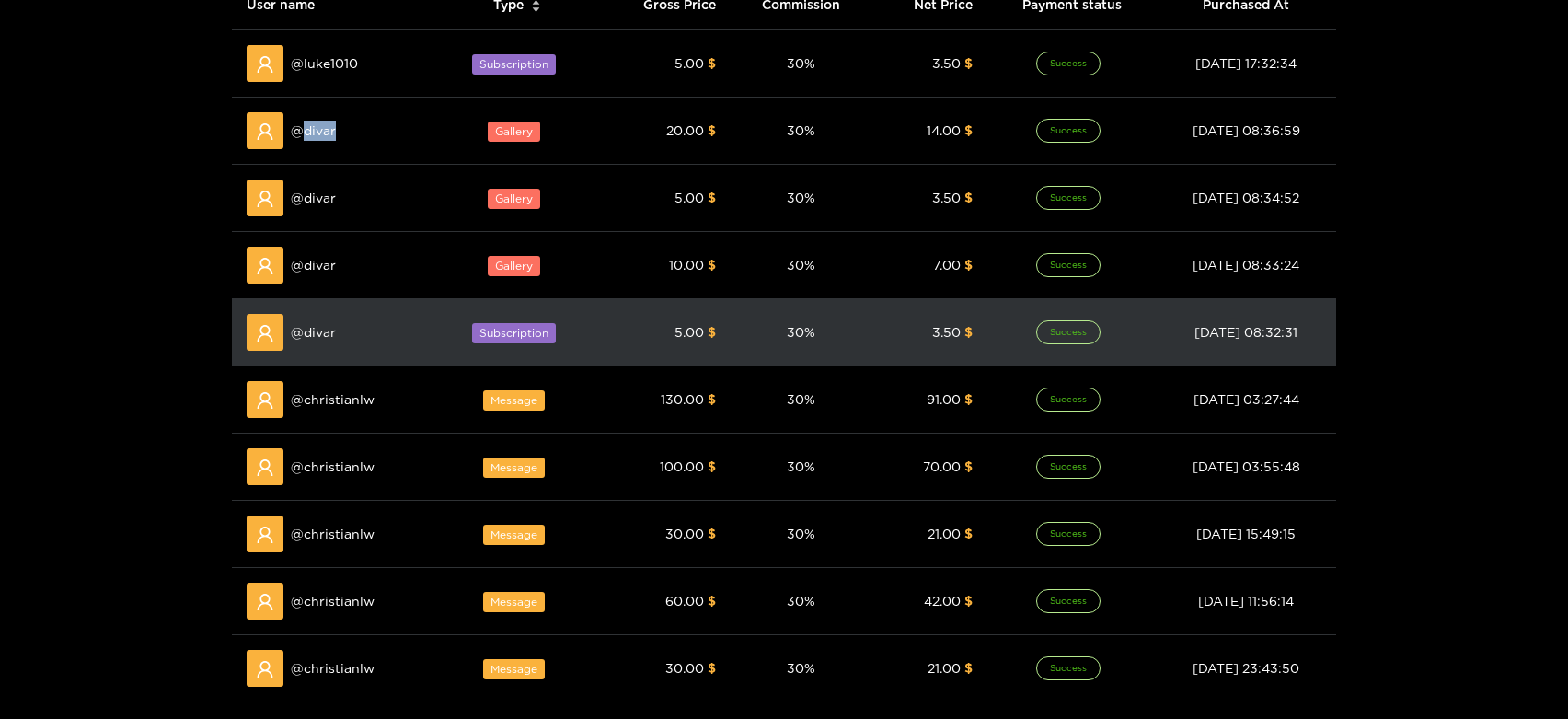
scroll to position [408, 0]
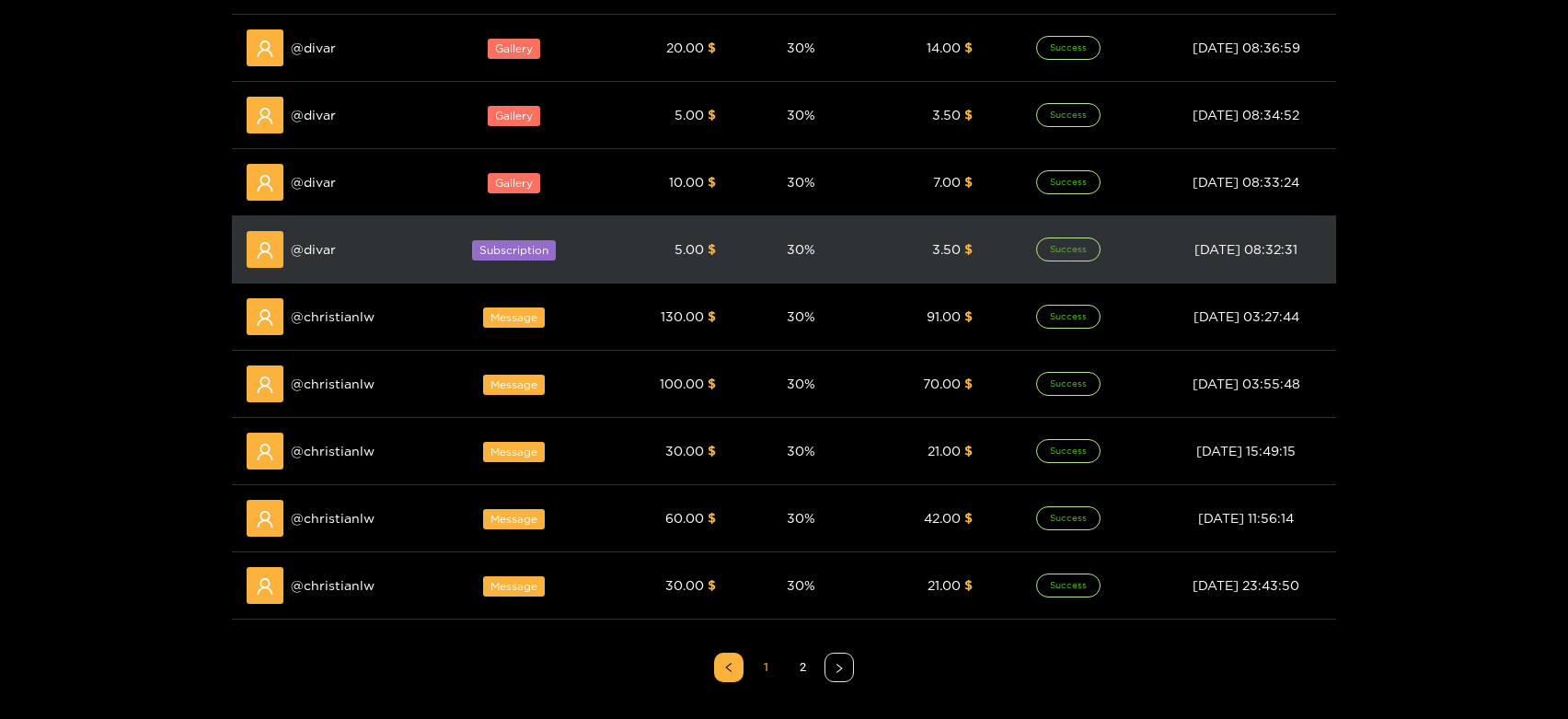
click at [310, 454] on span "@ christianlw" at bounding box center [332, 451] width 84 height 21
copy span "christianlw"
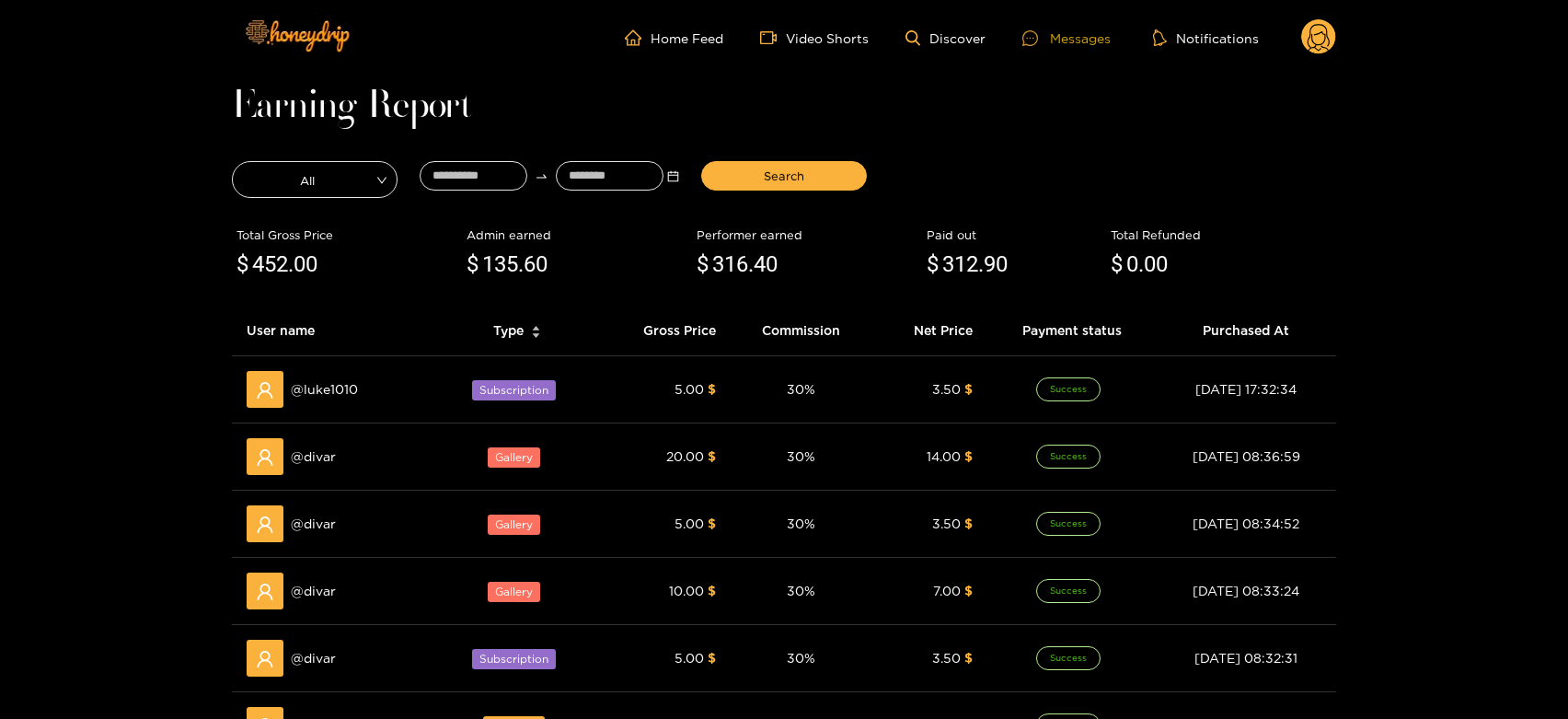
drag, startPoint x: 1082, startPoint y: 37, endPoint x: 1050, endPoint y: 37, distance: 32.0
click at [1082, 37] on div "Messages" at bounding box center [1067, 38] width 88 height 22
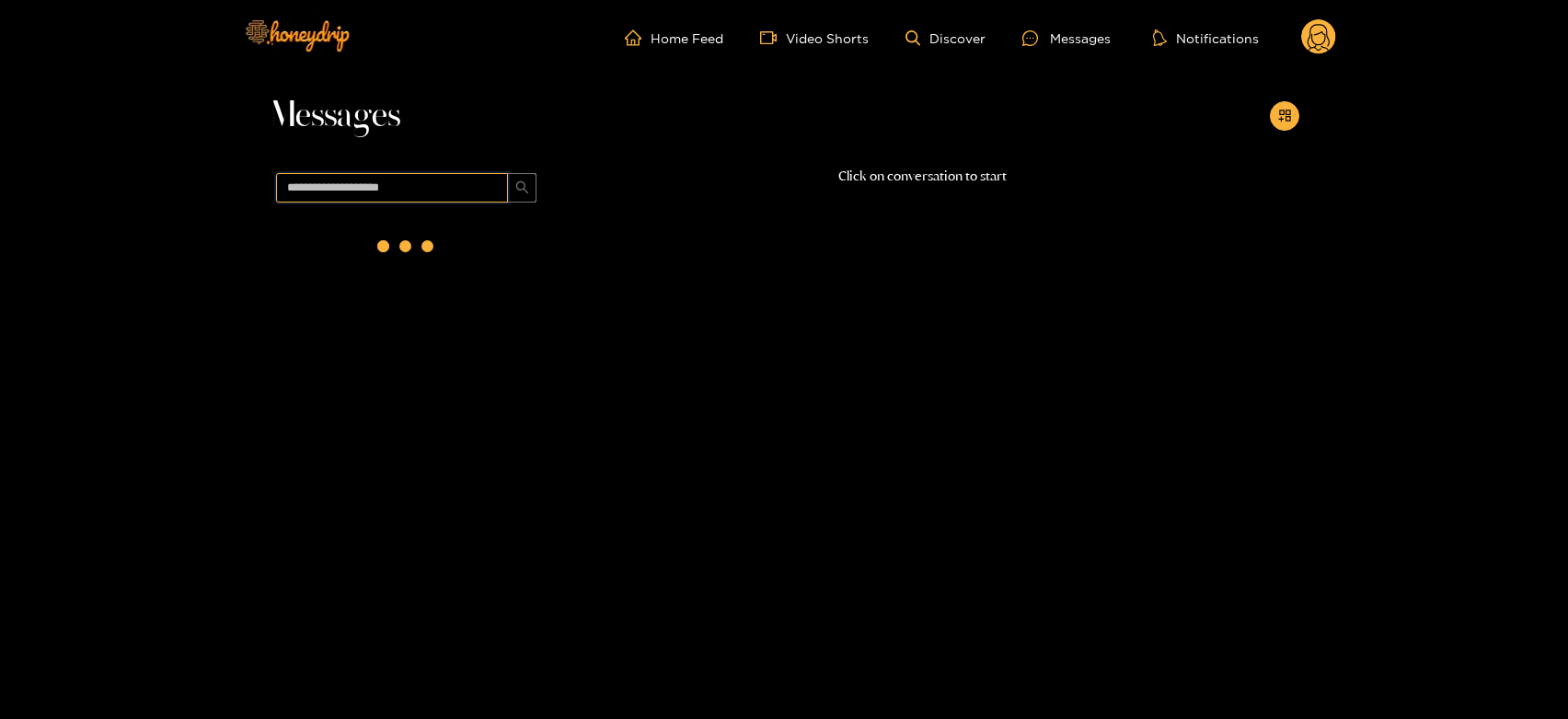
click at [449, 183] on input "text" at bounding box center [391, 187] width 232 height 29
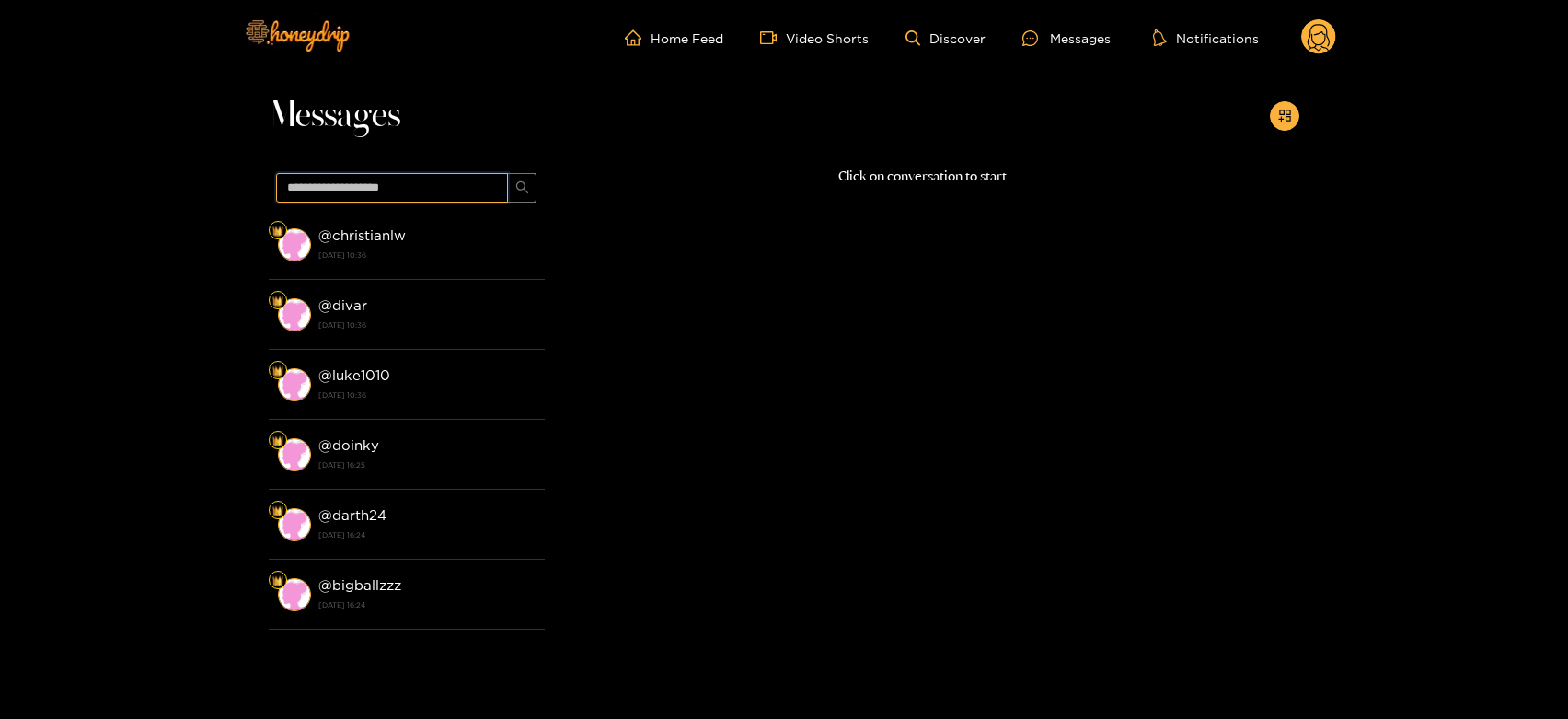
paste input "**********"
type input "**********"
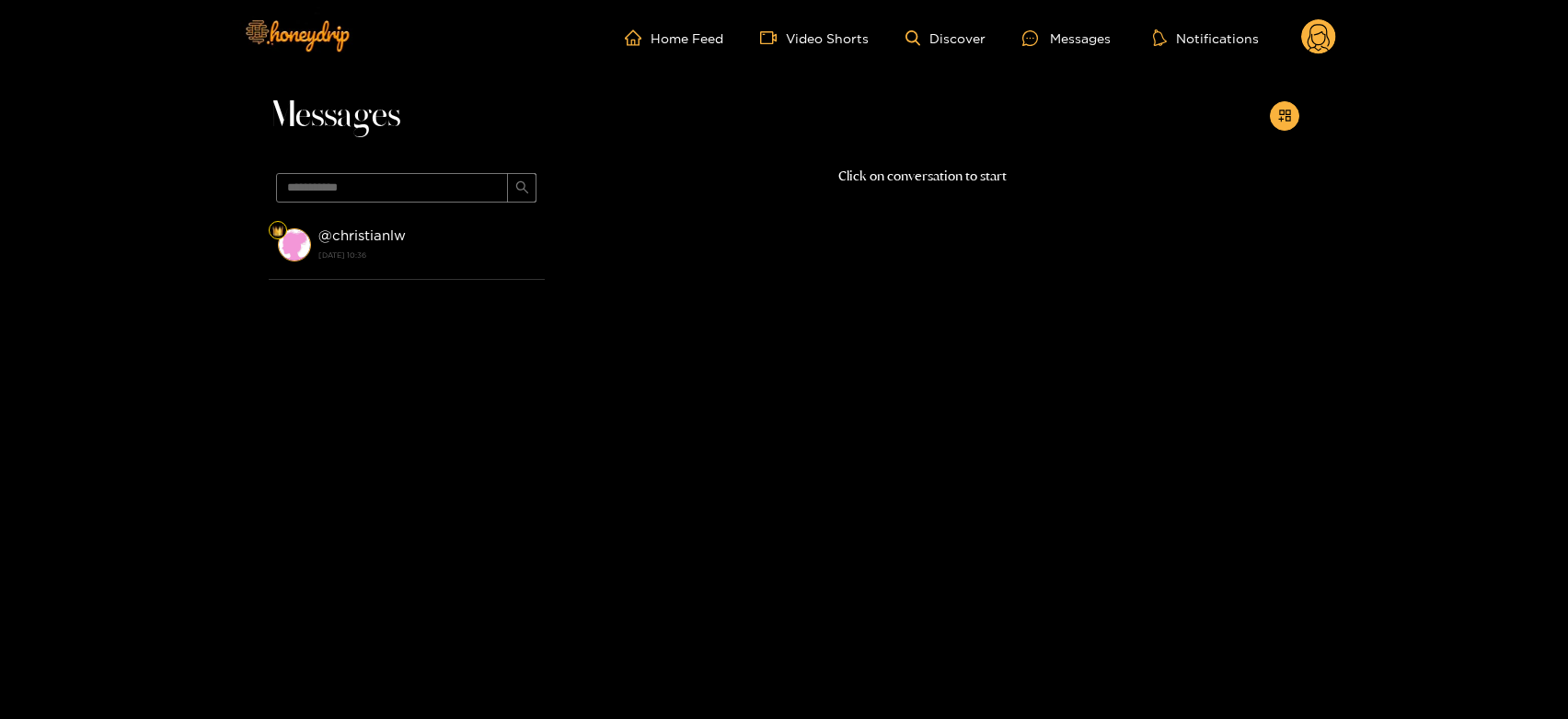
click at [419, 249] on strong "18 August 2025 10:36" at bounding box center [426, 255] width 217 height 17
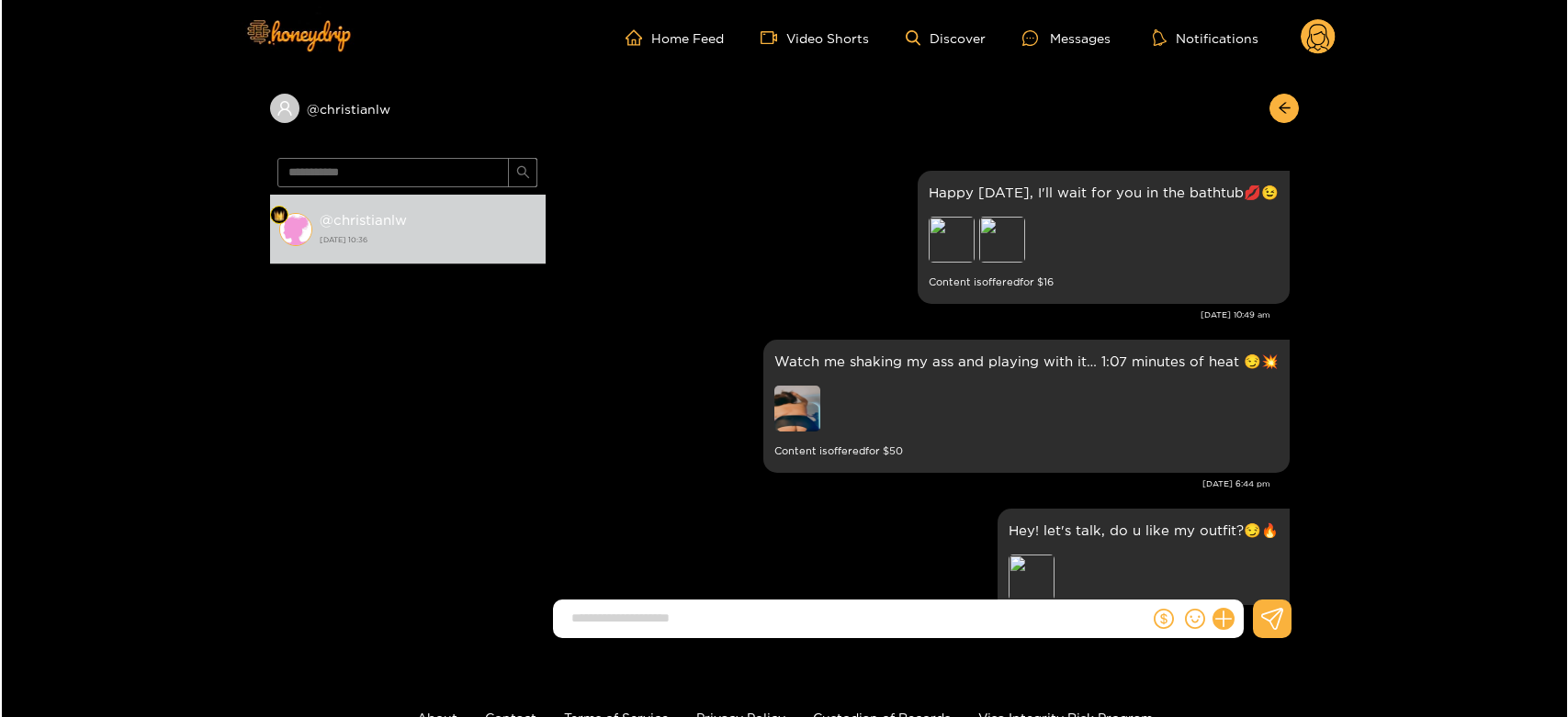
scroll to position [3107, 0]
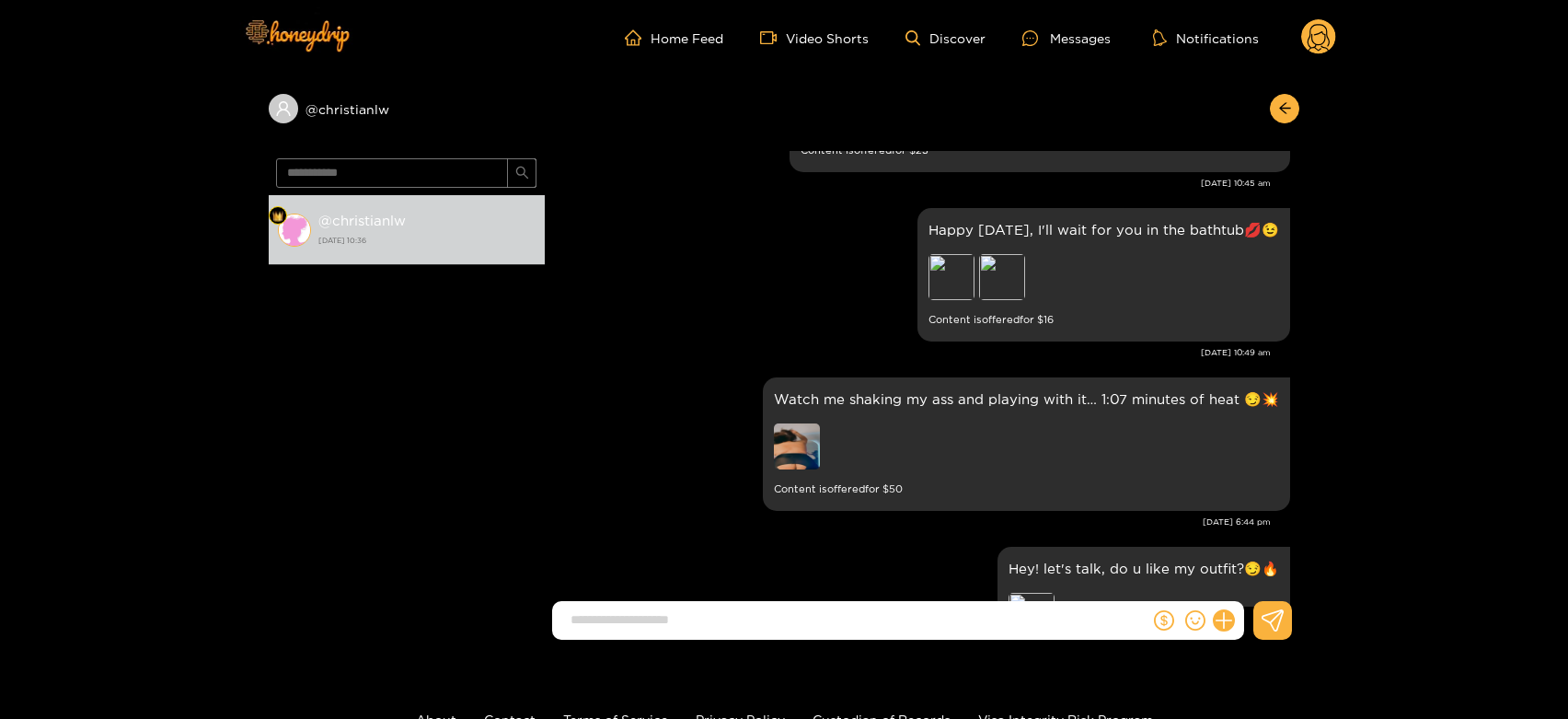
click at [1319, 42] on circle at bounding box center [1318, 37] width 35 height 35
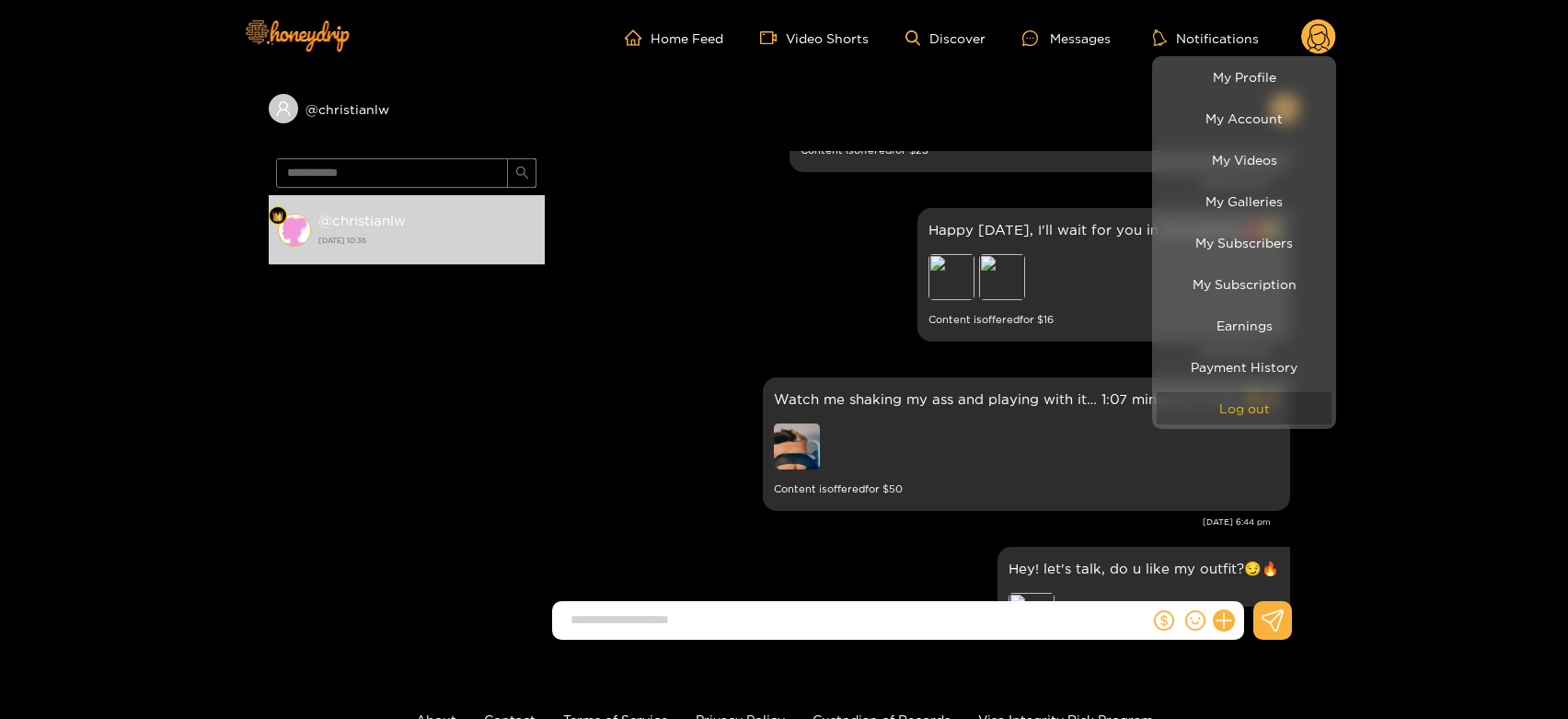
click at [1281, 397] on button "Log out" at bounding box center [1244, 408] width 175 height 32
